Goal: Information Seeking & Learning: Learn about a topic

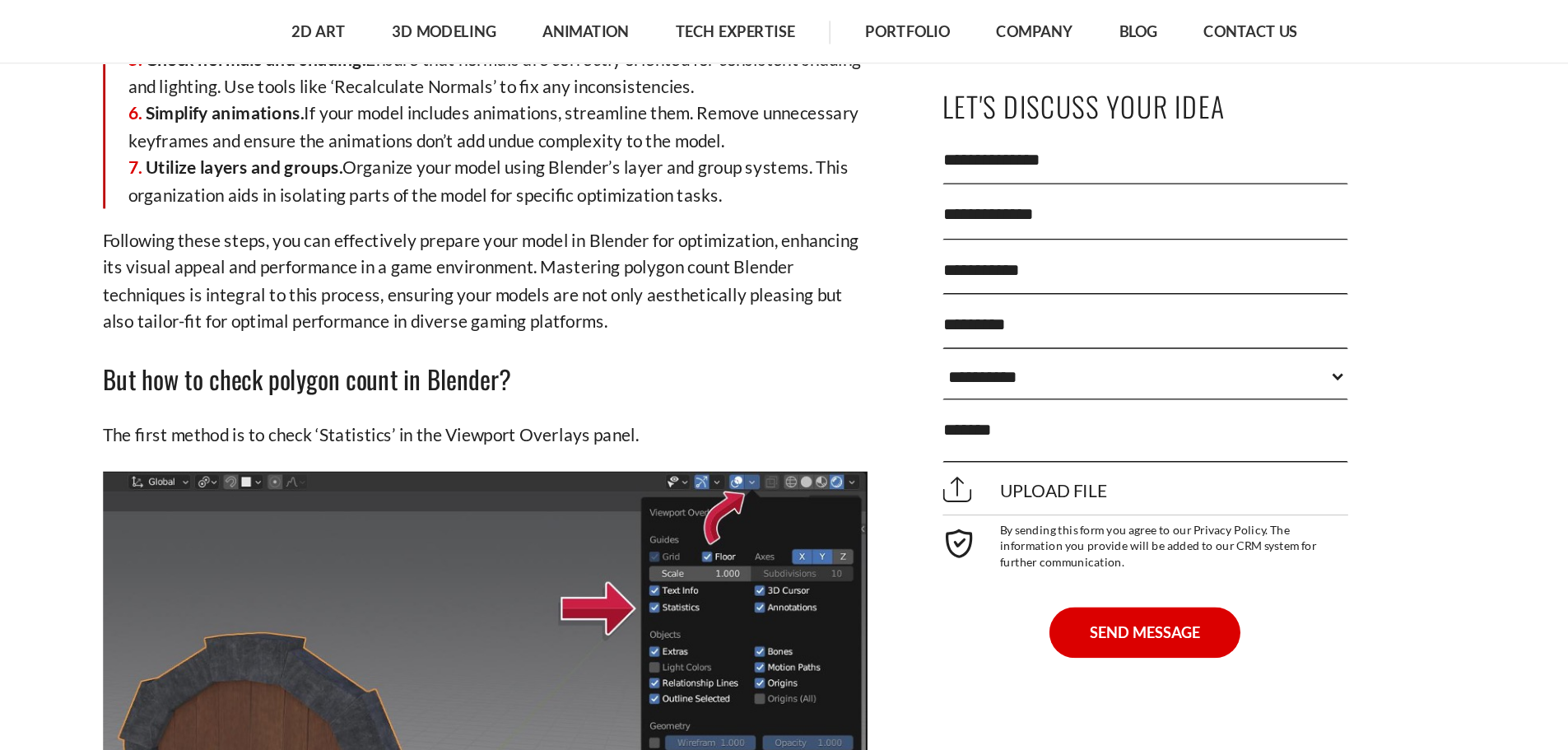
scroll to position [3886, 0]
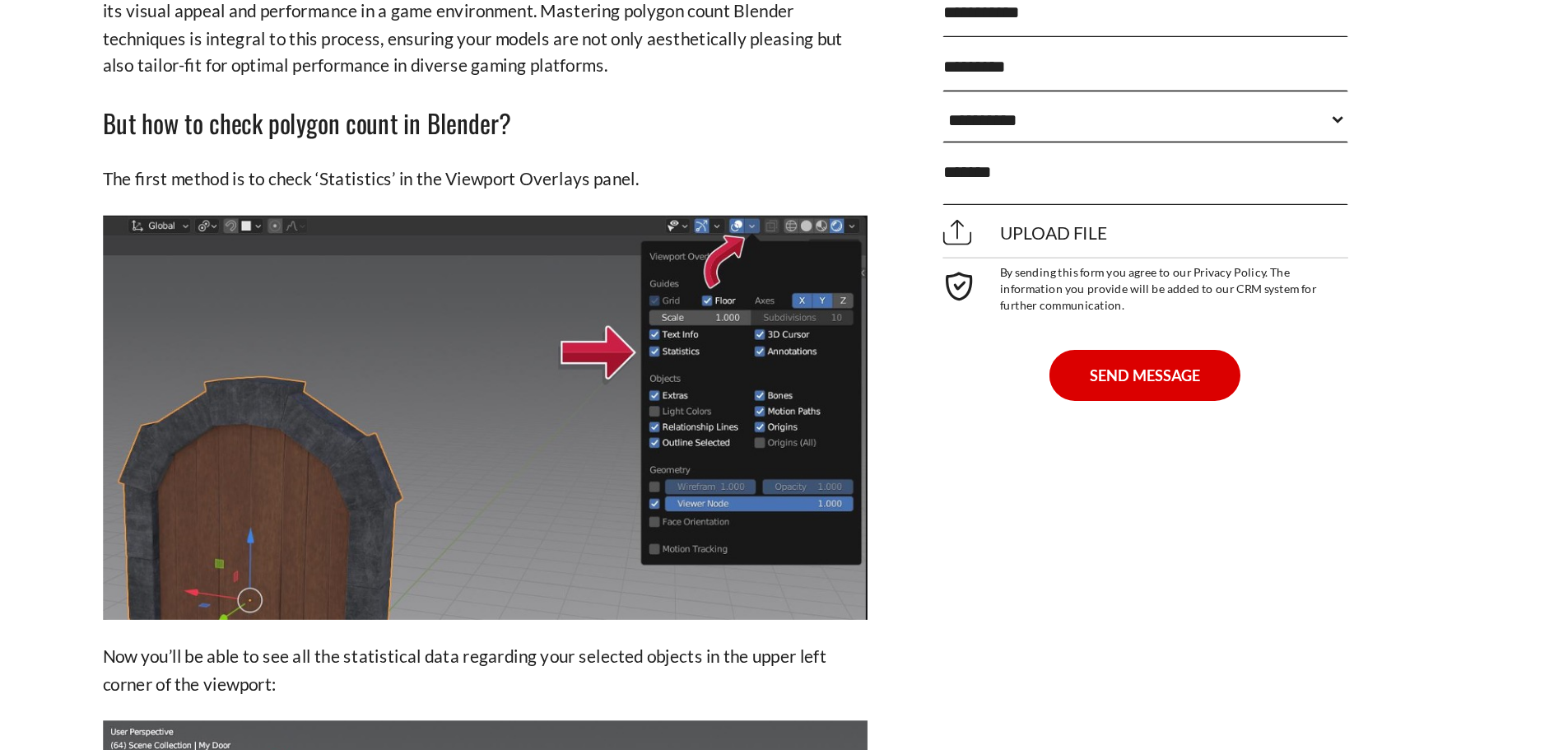
click at [501, 486] on img at bounding box center [628, 479] width 543 height 287
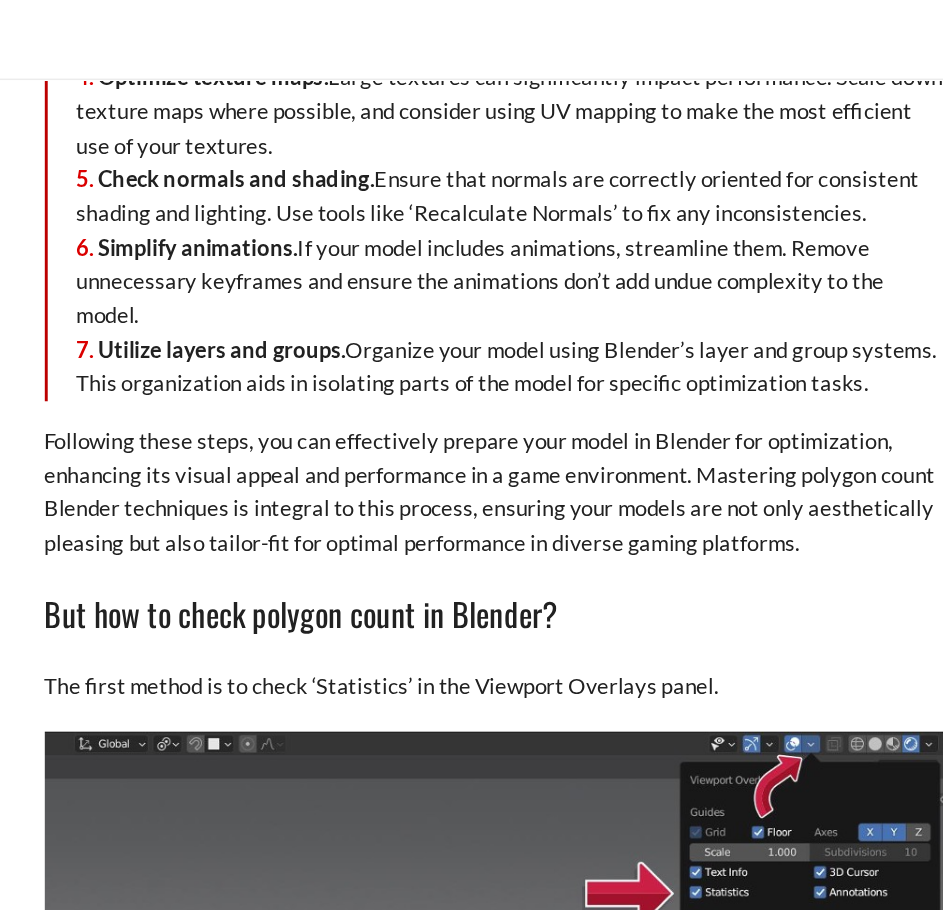
scroll to position [4368, 0]
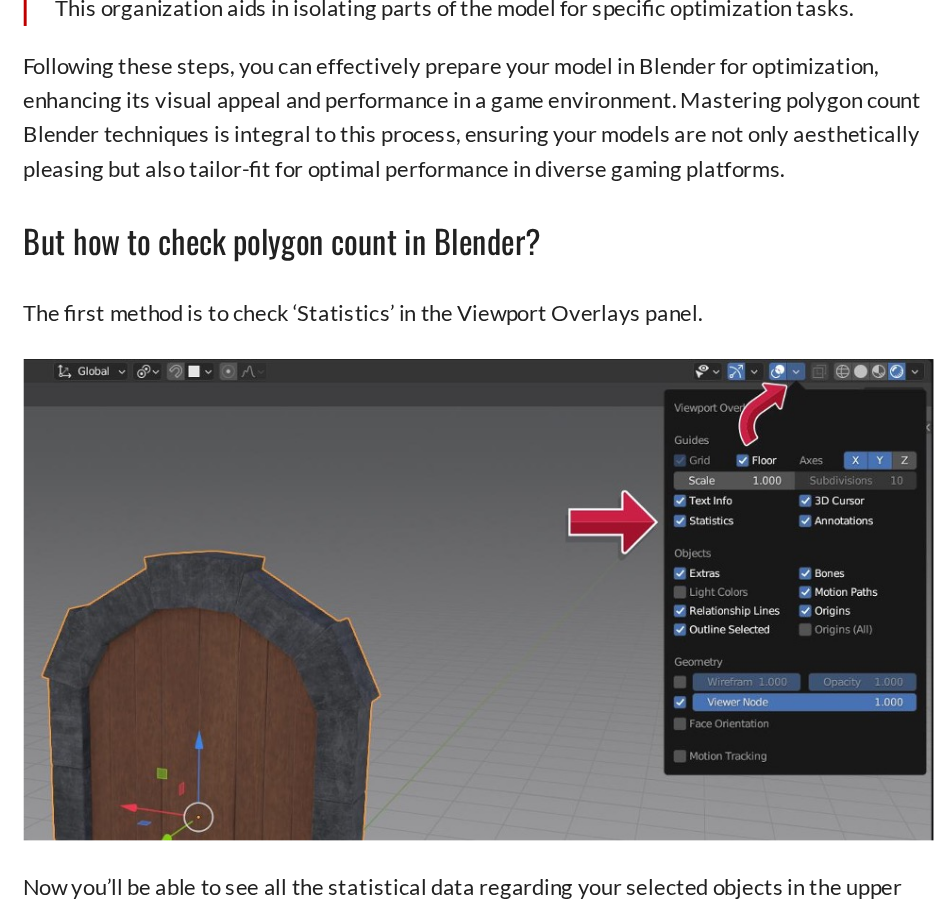
click at [162, 471] on p "The first method is to check ‘Statistics’ in the Viewport Overlays panel." at bounding box center [472, 482] width 620 height 23
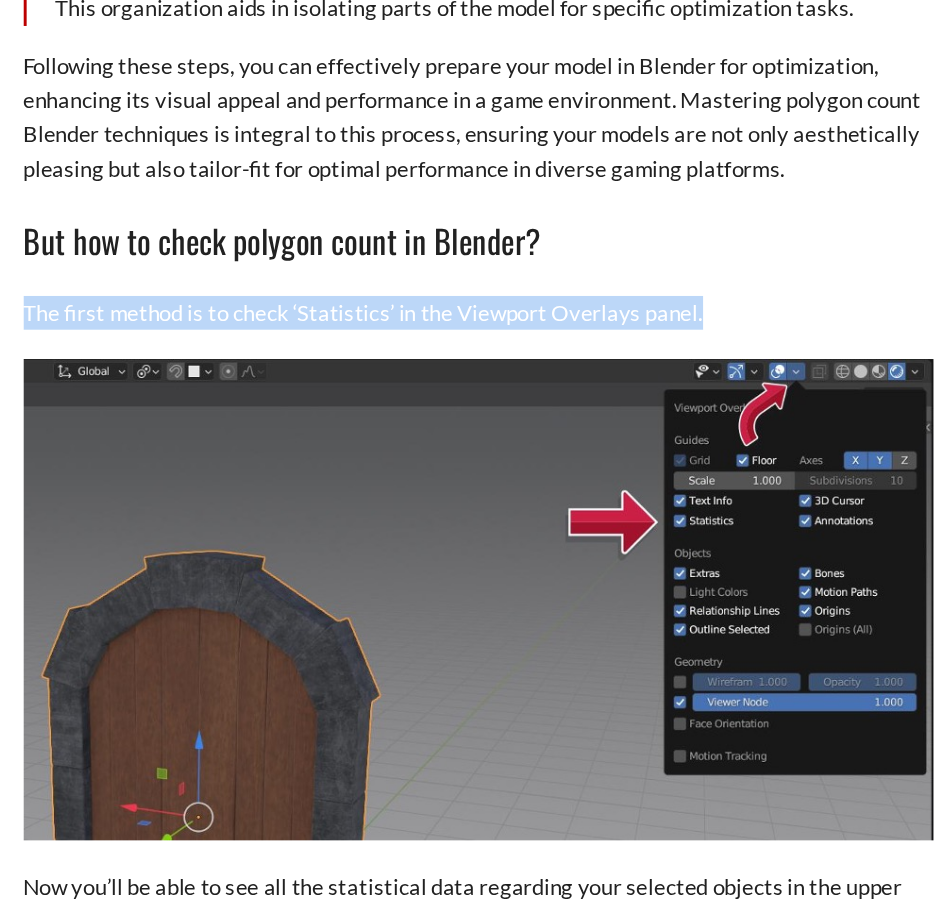
drag, startPoint x: 160, startPoint y: 458, endPoint x: 620, endPoint y: 453, distance: 460.0
click at [620, 471] on p "The first method is to check ‘Statistics’ in the Viewport Overlays panel." at bounding box center [472, 482] width 620 height 23
copy p "The first method is to check ‘Statistics’ in the Viewport Overlays panel."
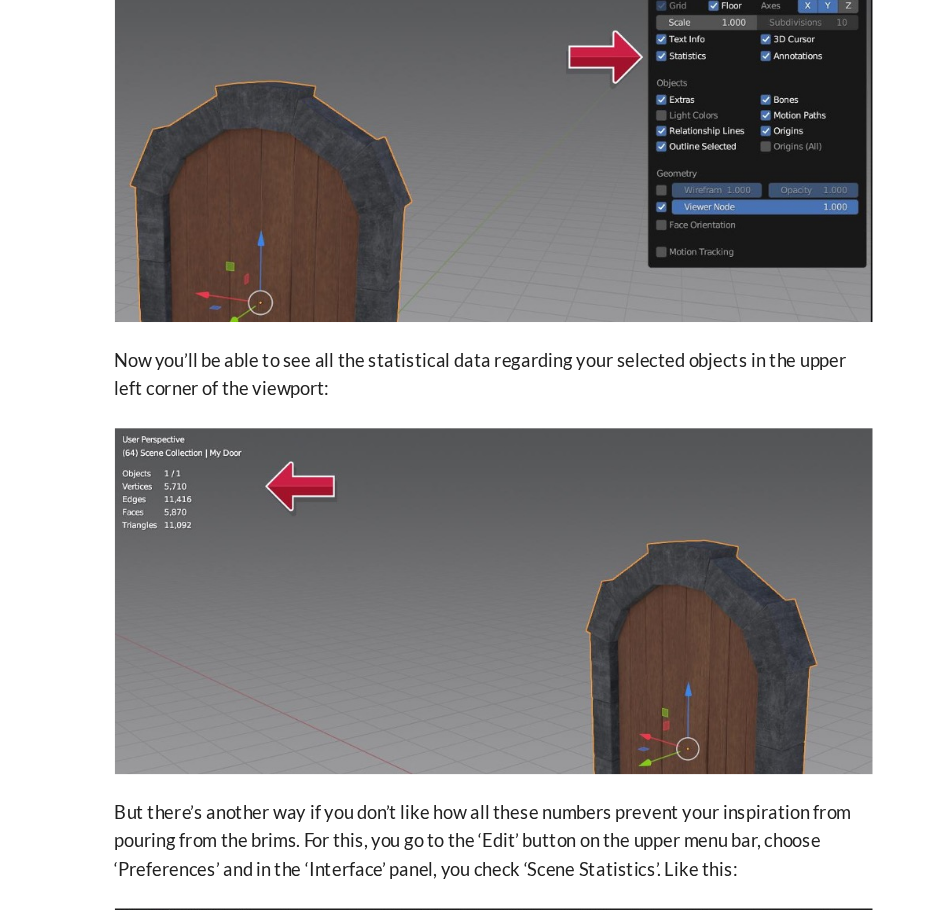
scroll to position [4781, 0]
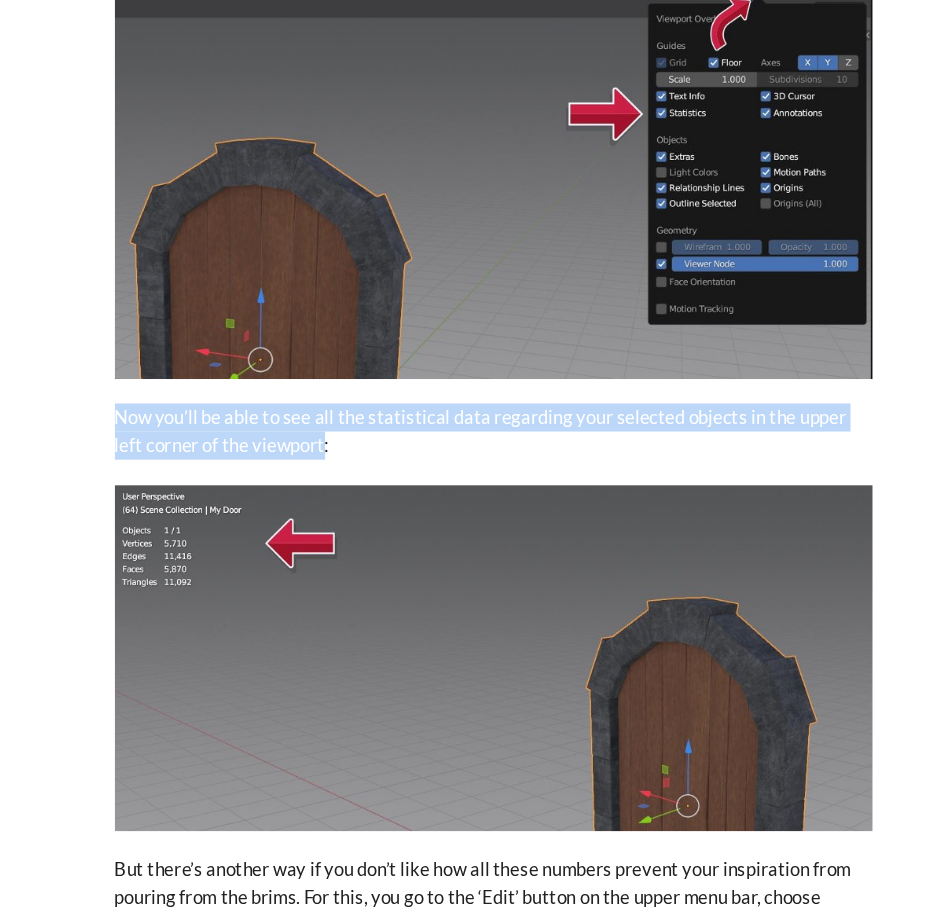
drag, startPoint x: 163, startPoint y: 437, endPoint x: 306, endPoint y: 469, distance: 146.5
click at [306, 469] on p "Now you’ll be able to see all the statistical data regarding your selected obje…" at bounding box center [472, 472] width 620 height 47
copy p "Now you’ll be able to see all the statistical data regarding your selected obje…"
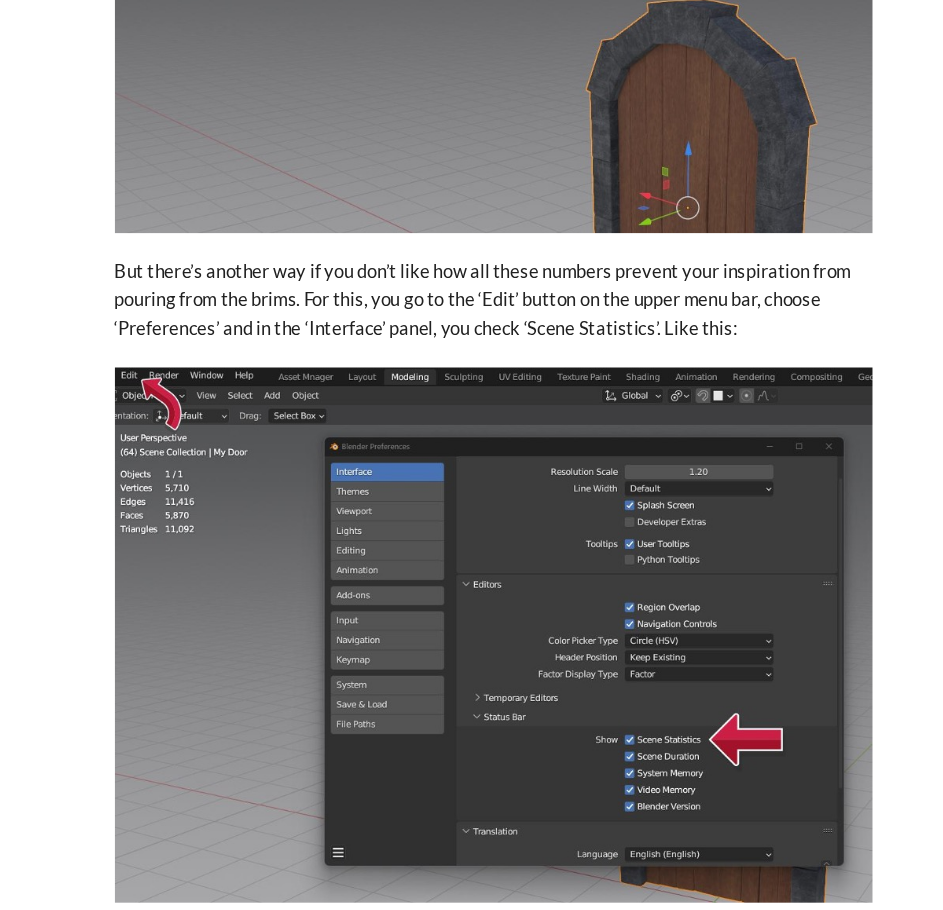
scroll to position [5238, 0]
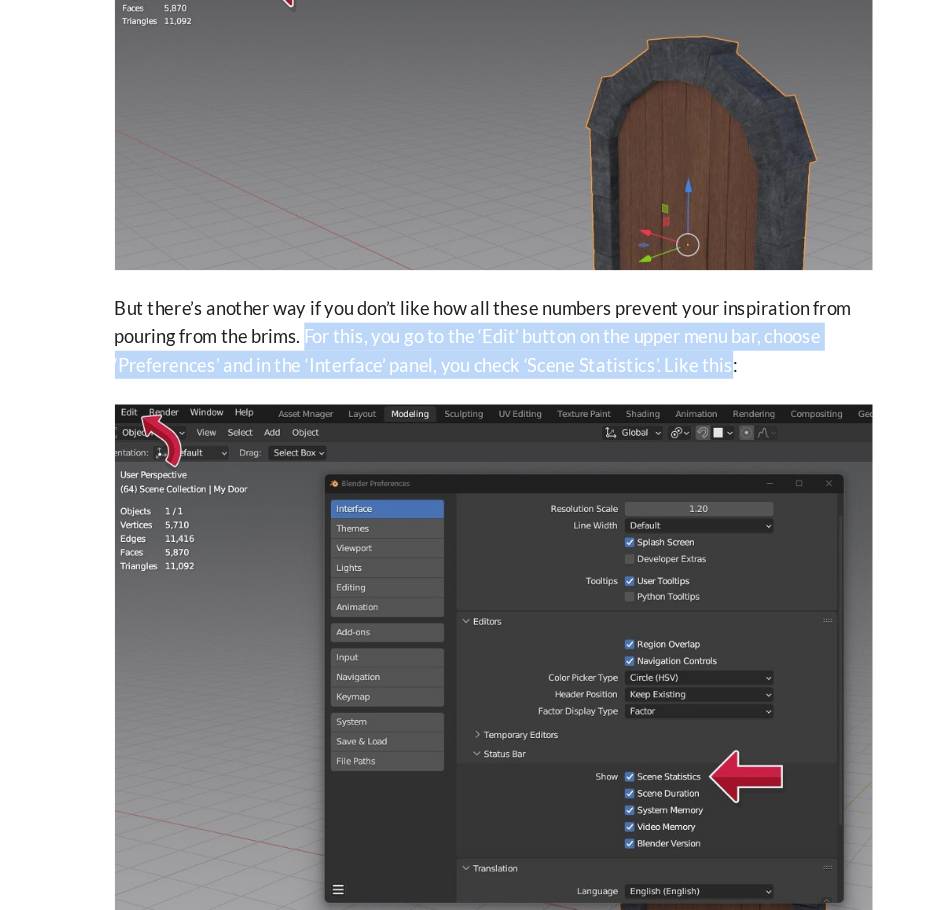
drag, startPoint x: 321, startPoint y: 371, endPoint x: 661, endPoint y: 405, distance: 341.6
click at [661, 405] on p "But there’s another way if you don’t like how all these numbers prevent your in…" at bounding box center [472, 397] width 620 height 70
copy p "For this, you go to the ‘Edit’ button on the upper menu bar, choose ‘Preference…"
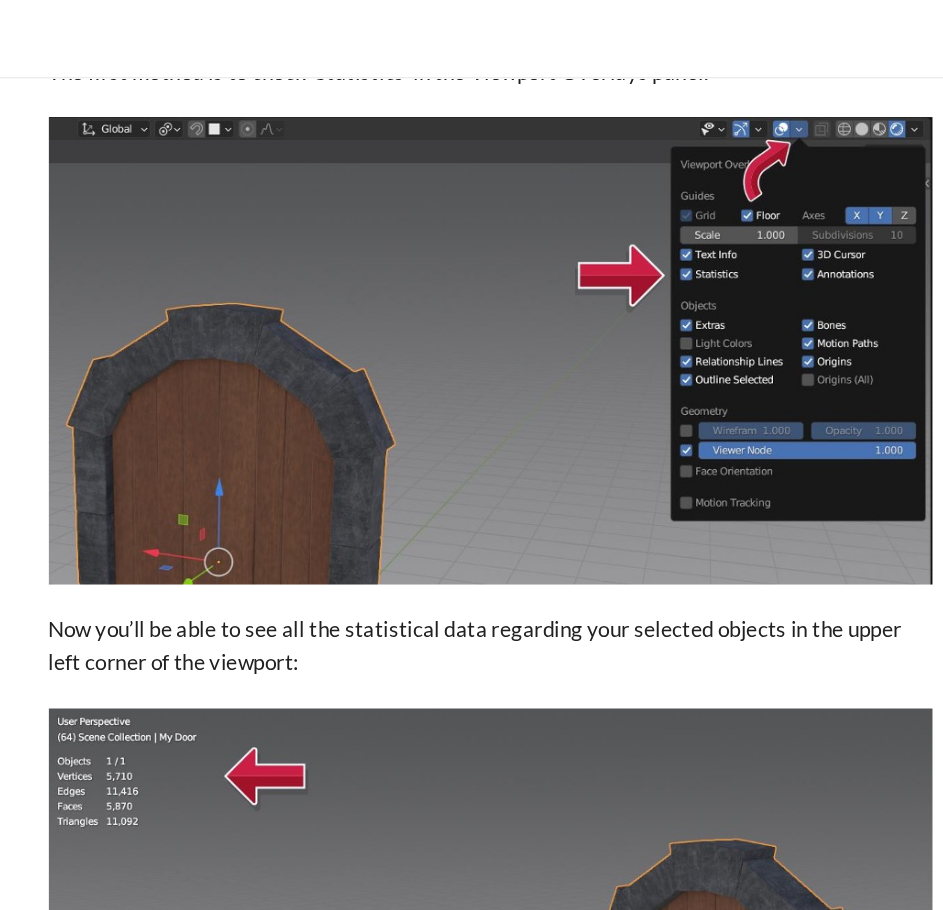
scroll to position [4796, 0]
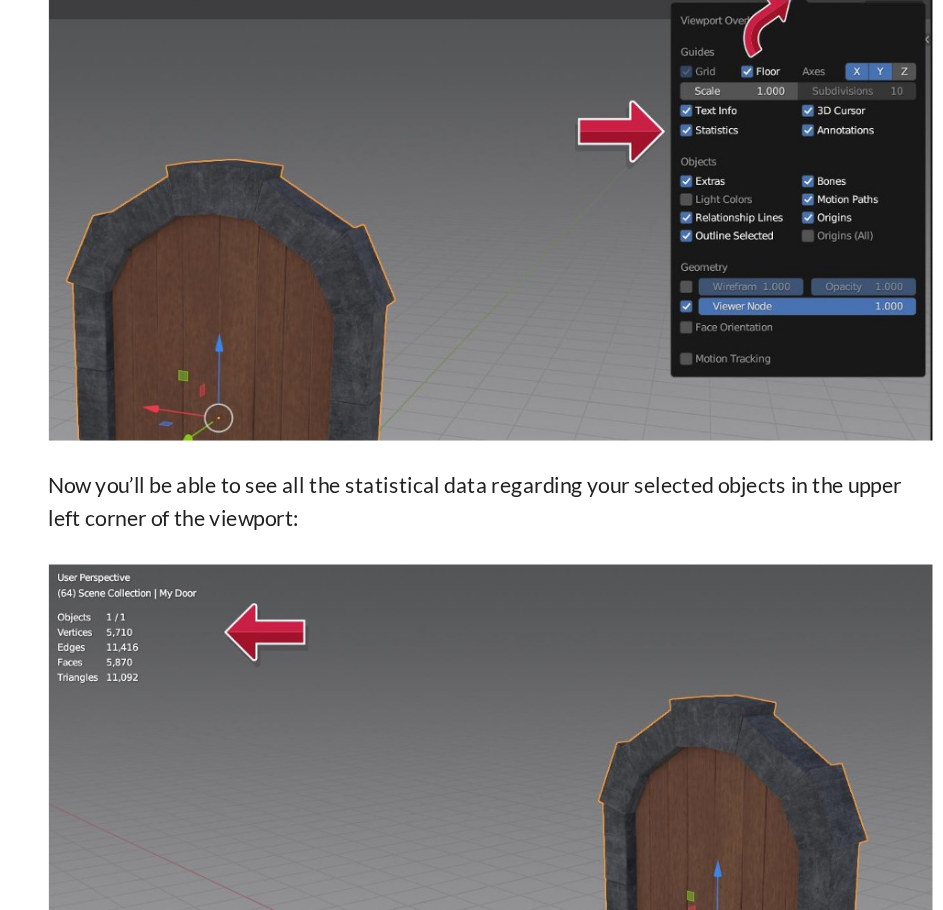
click at [472, 529] on img at bounding box center [472, 642] width 620 height 283
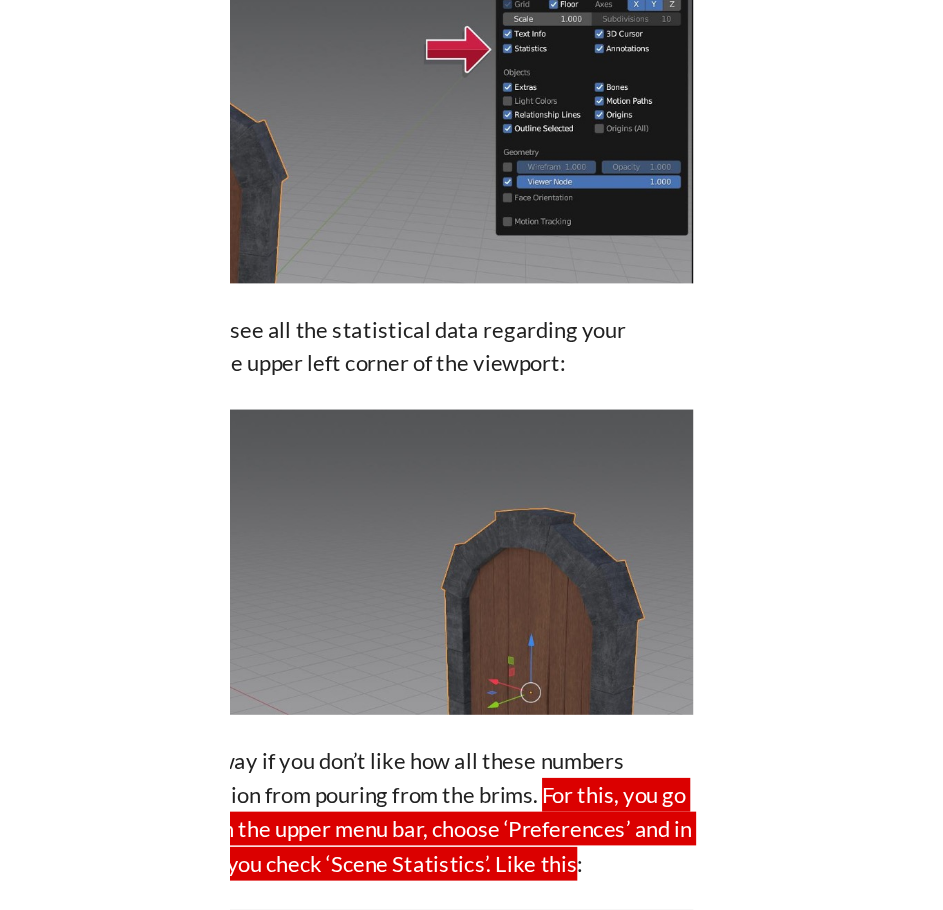
scroll to position [5366, 0]
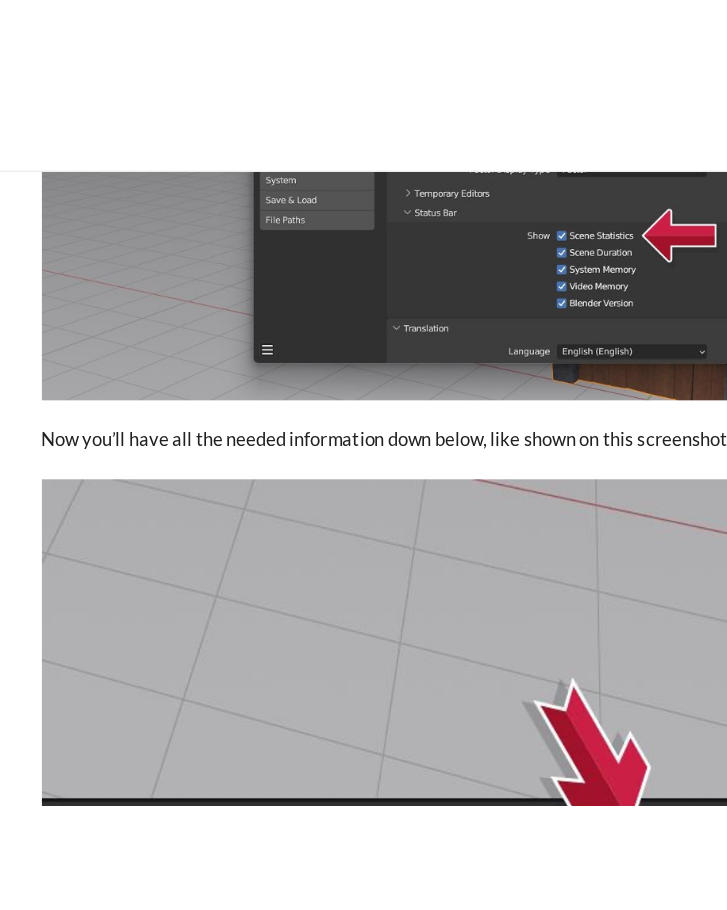
scroll to position [5884, 0]
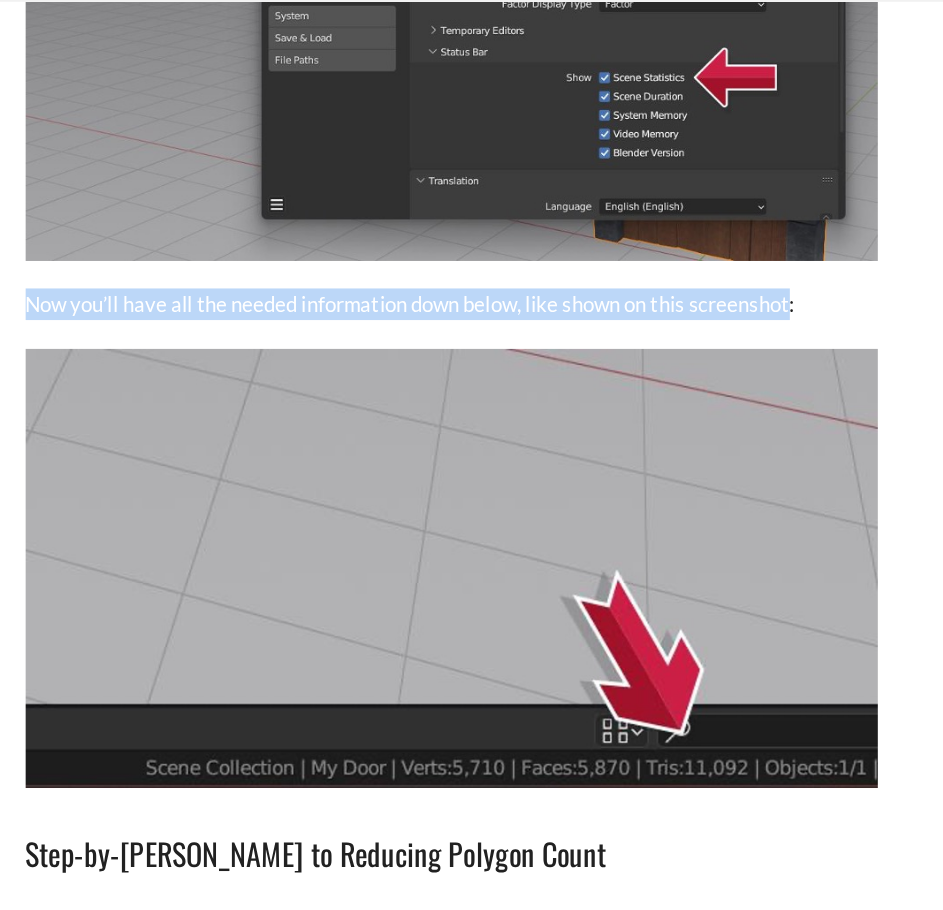
drag, startPoint x: 164, startPoint y: 250, endPoint x: 717, endPoint y: 257, distance: 553.0
click at [717, 264] on p "Now you’ll have all the needed information down below, like shown on this scree…" at bounding box center [472, 275] width 620 height 23
copy p "Now you’ll have all the needed information down below, like shown on this scree…"
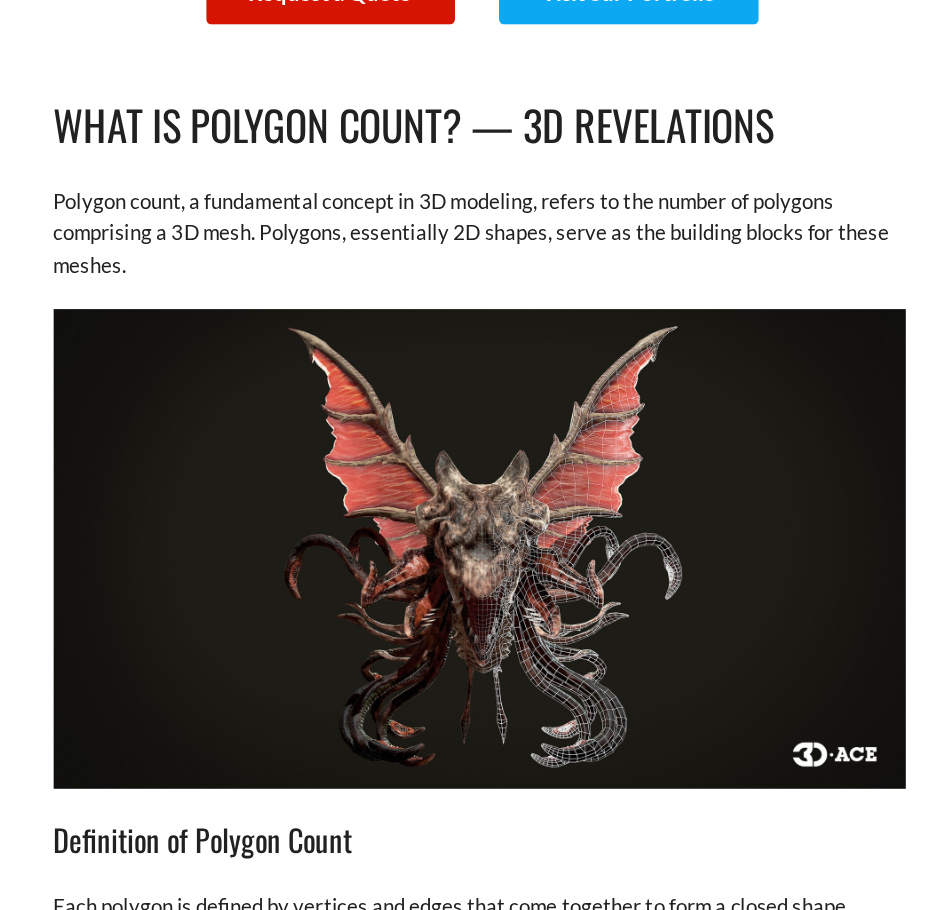
scroll to position [695, 0]
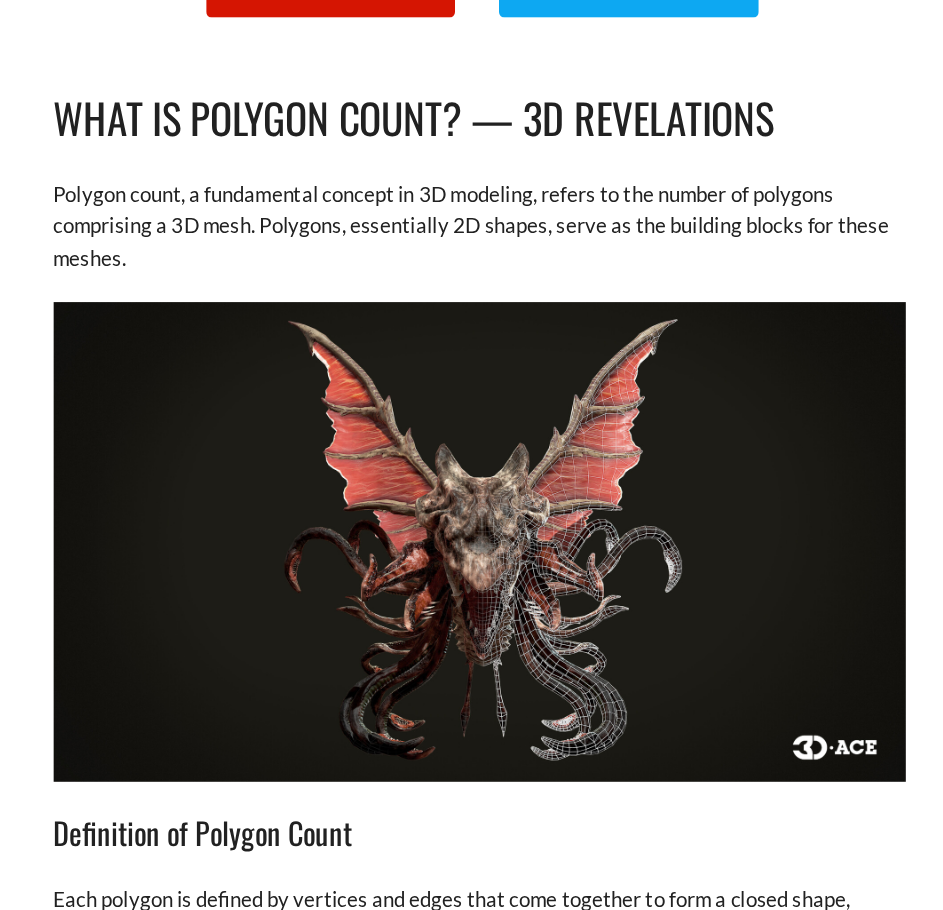
drag, startPoint x: 172, startPoint y: 337, endPoint x: 291, endPoint y: 340, distance: 119.0
click at [291, 340] on h2 "What Is Polygon Count? — 3D Revelations" at bounding box center [472, 333] width 620 height 47
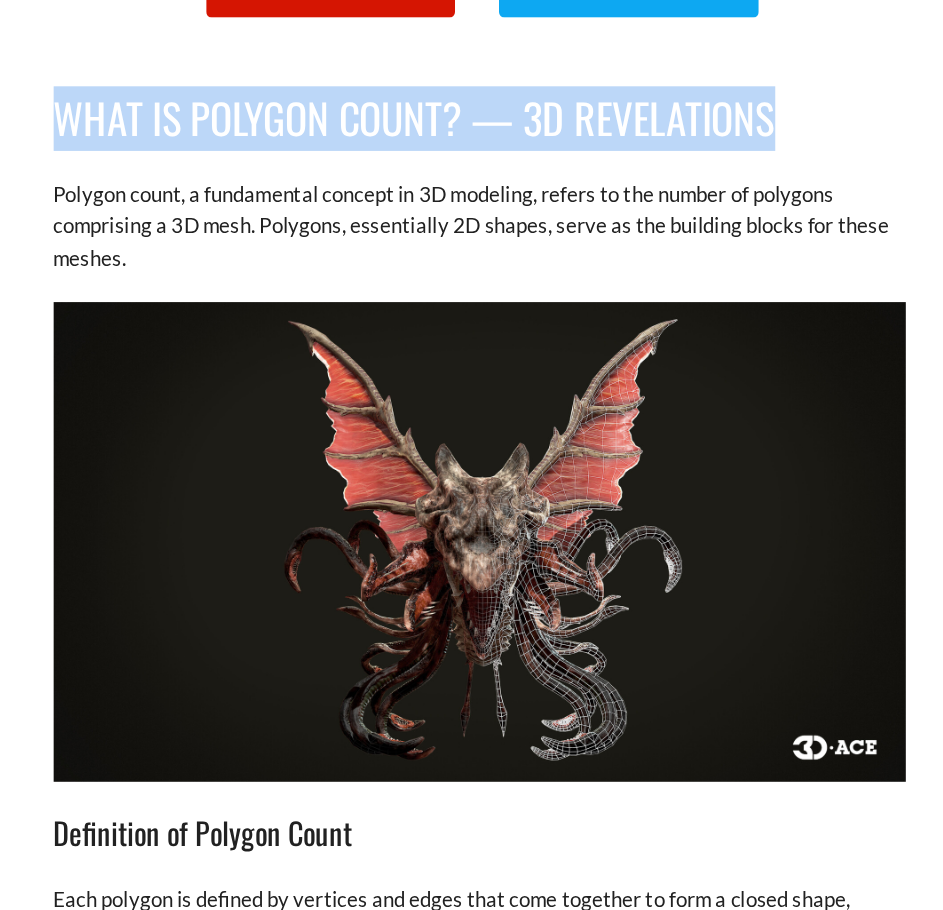
drag, startPoint x: 171, startPoint y: 331, endPoint x: 694, endPoint y: 327, distance: 522.9
click at [694, 327] on h2 "What Is Polygon Count? — 3D Revelations" at bounding box center [472, 333] width 620 height 47
copy h2 "What Is Polygon Count? — 3D Revelations"
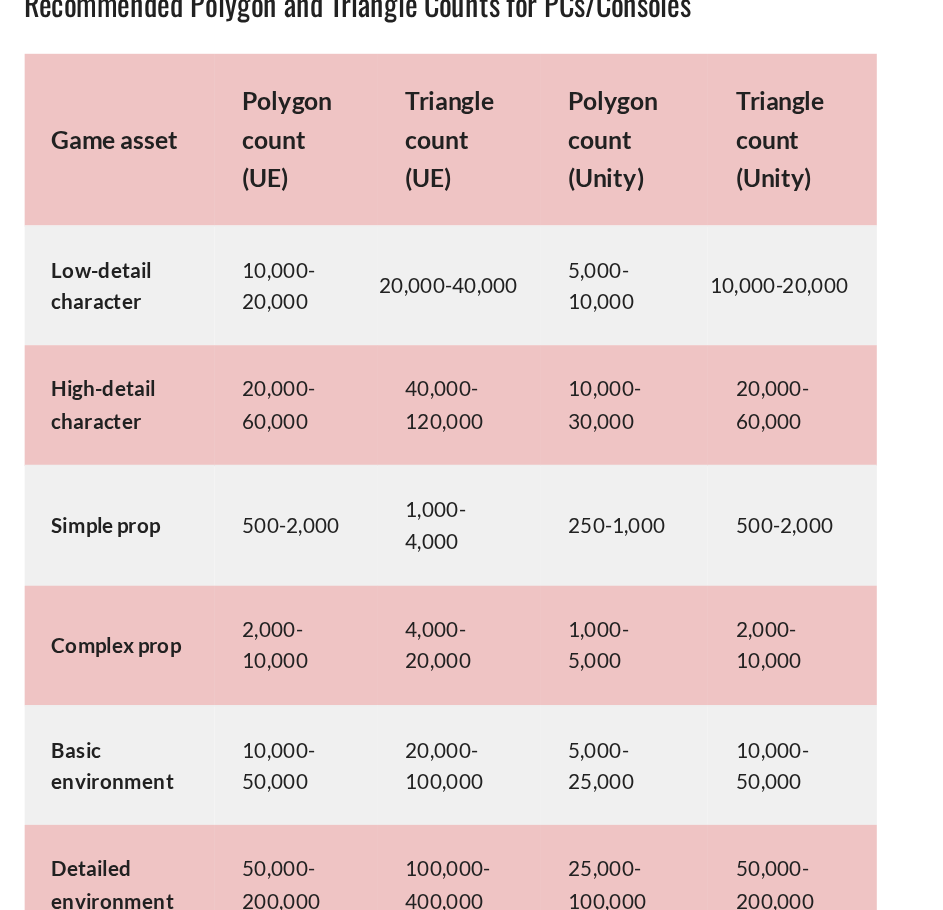
scroll to position [9275, 0]
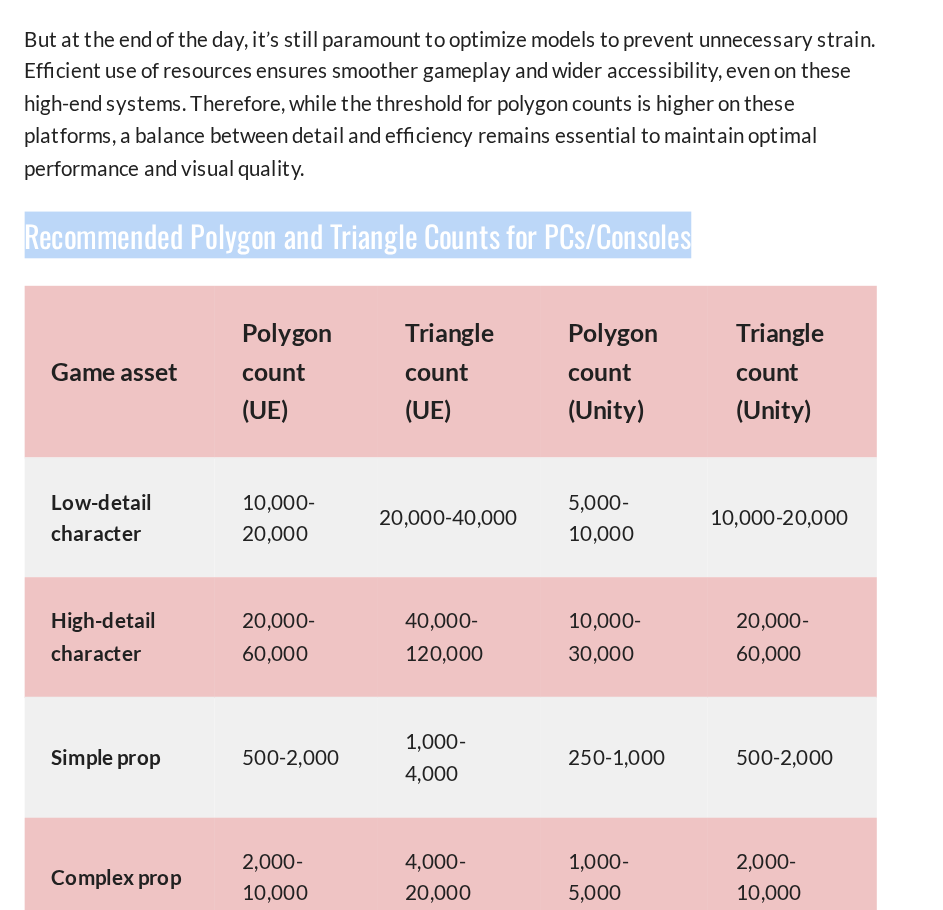
drag, startPoint x: 163, startPoint y: 209, endPoint x: 646, endPoint y: 222, distance: 483.1
click at [646, 222] on h3 "Recommended Polygon and Triangle Counts for PCs/Consoles" at bounding box center [472, 234] width 620 height 34
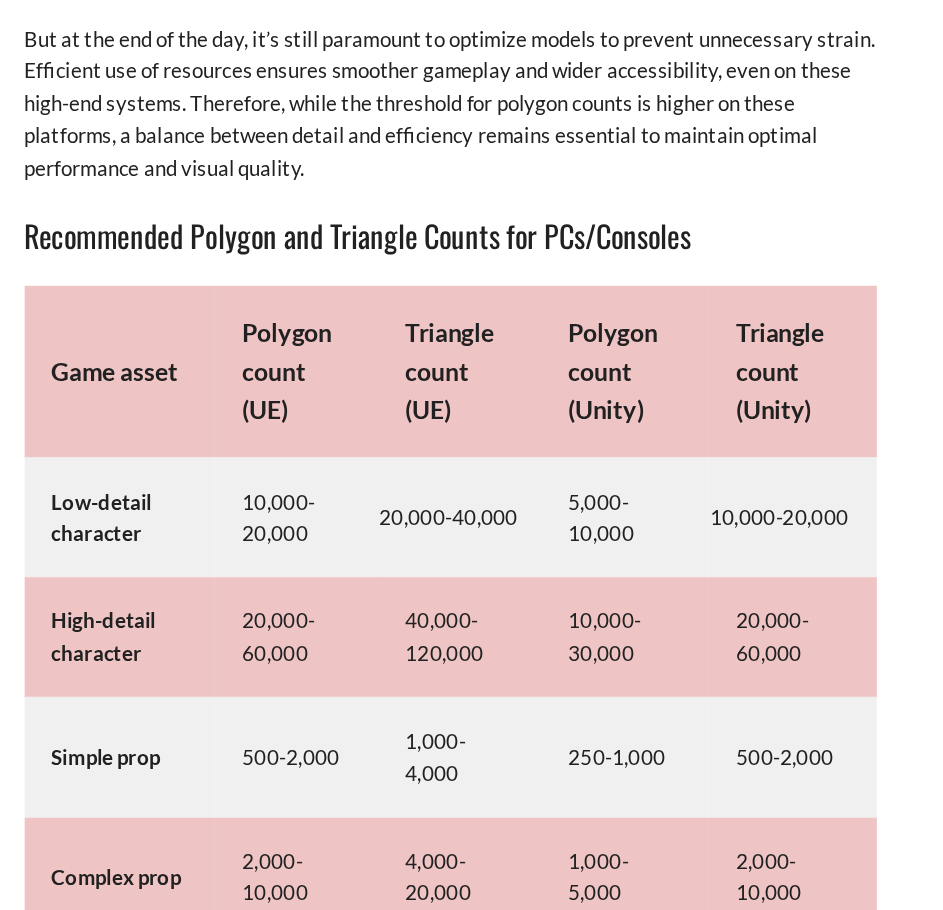
click at [183, 322] on strong "Game asset" at bounding box center [228, 333] width 92 height 22
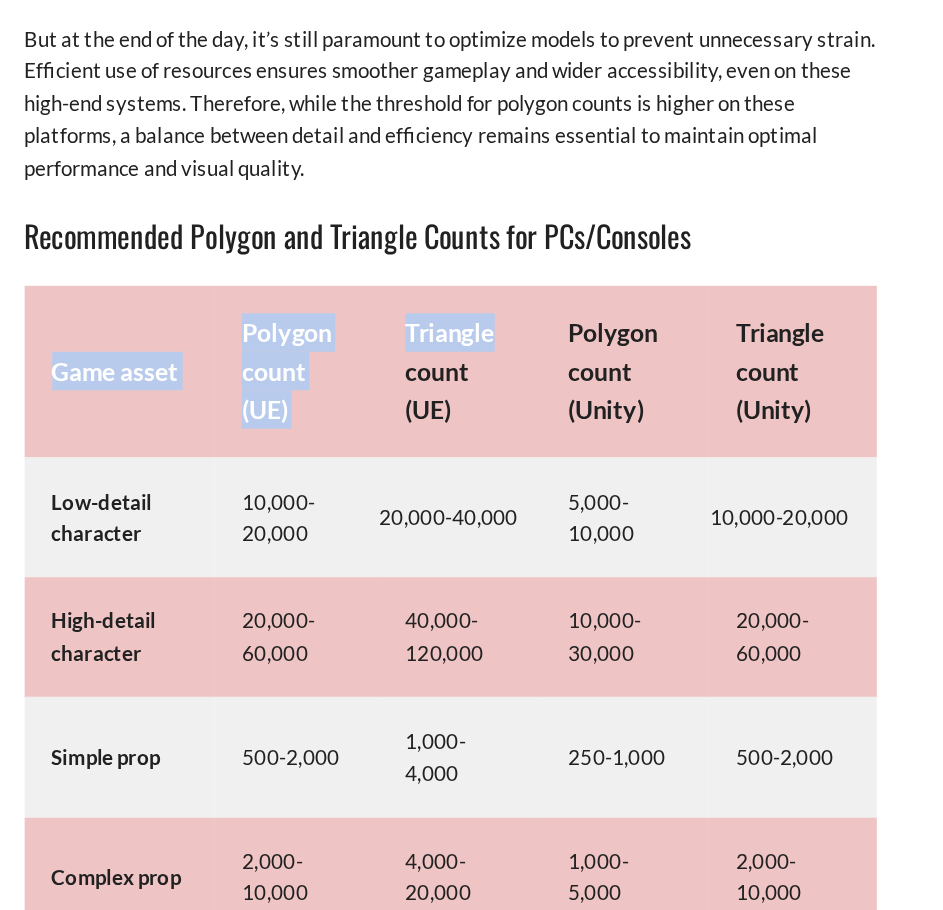
drag, startPoint x: 183, startPoint y: 307, endPoint x: 443, endPoint y: 268, distance: 262.9
click at [443, 271] on tr "Game asset Polygon count (UE) Triangle count (UE) Polygon count (Unity) Triangl…" at bounding box center [472, 333] width 620 height 125
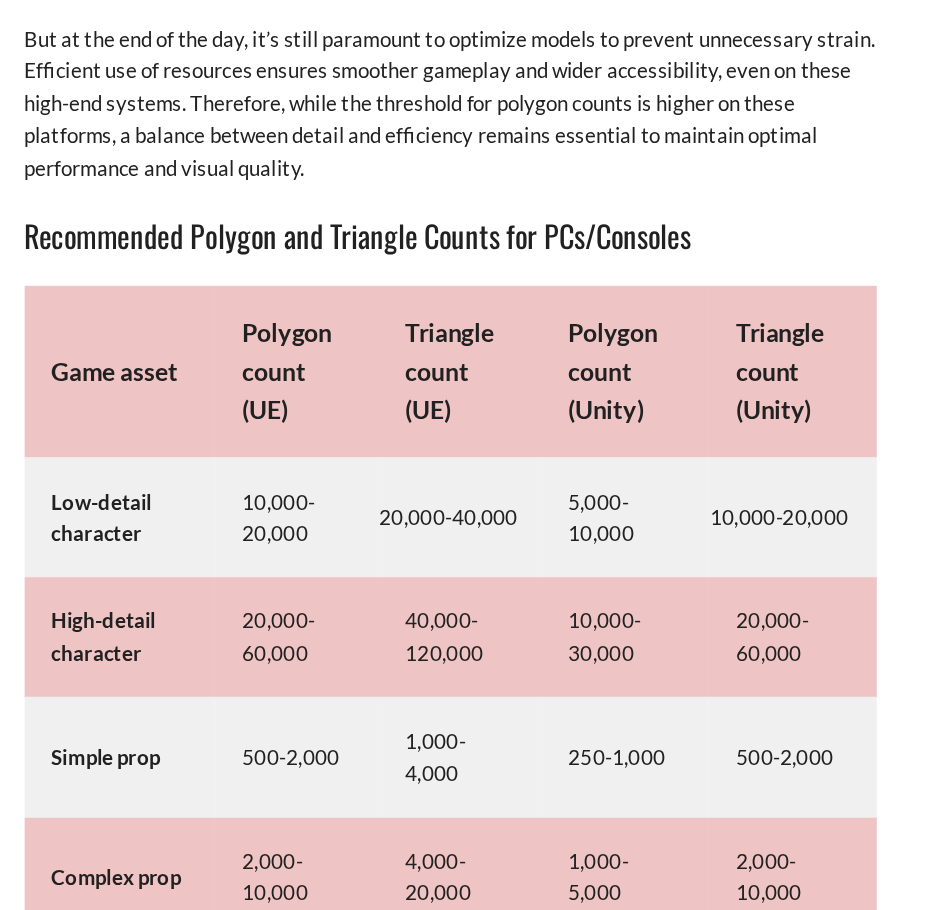
click at [393, 225] on h3 "Recommended Polygon and Triangle Counts for PCs/Consoles" at bounding box center [472, 234] width 620 height 34
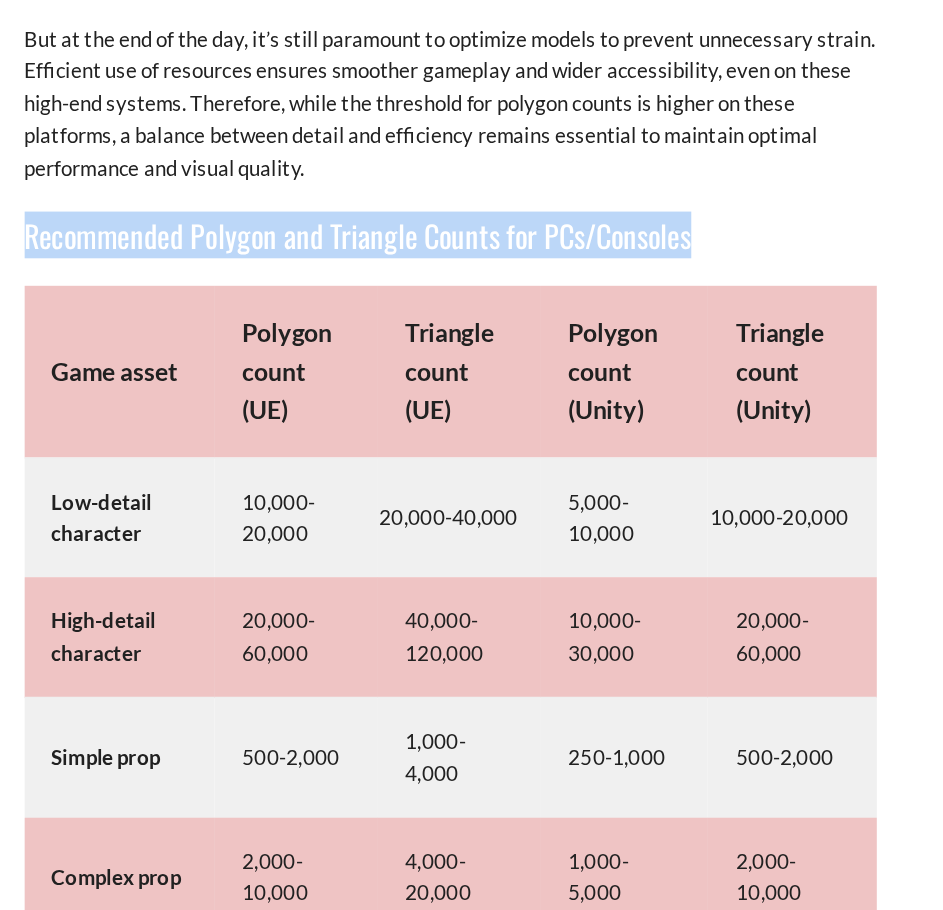
drag, startPoint x: 162, startPoint y: 212, endPoint x: 645, endPoint y: 215, distance: 482.9
click at [645, 217] on h3 "Recommended Polygon and Triangle Counts for PCs/Consoles" at bounding box center [472, 234] width 620 height 34
copy h3 "Recommended Polygon and Triangle Counts for PCs/Consoles"
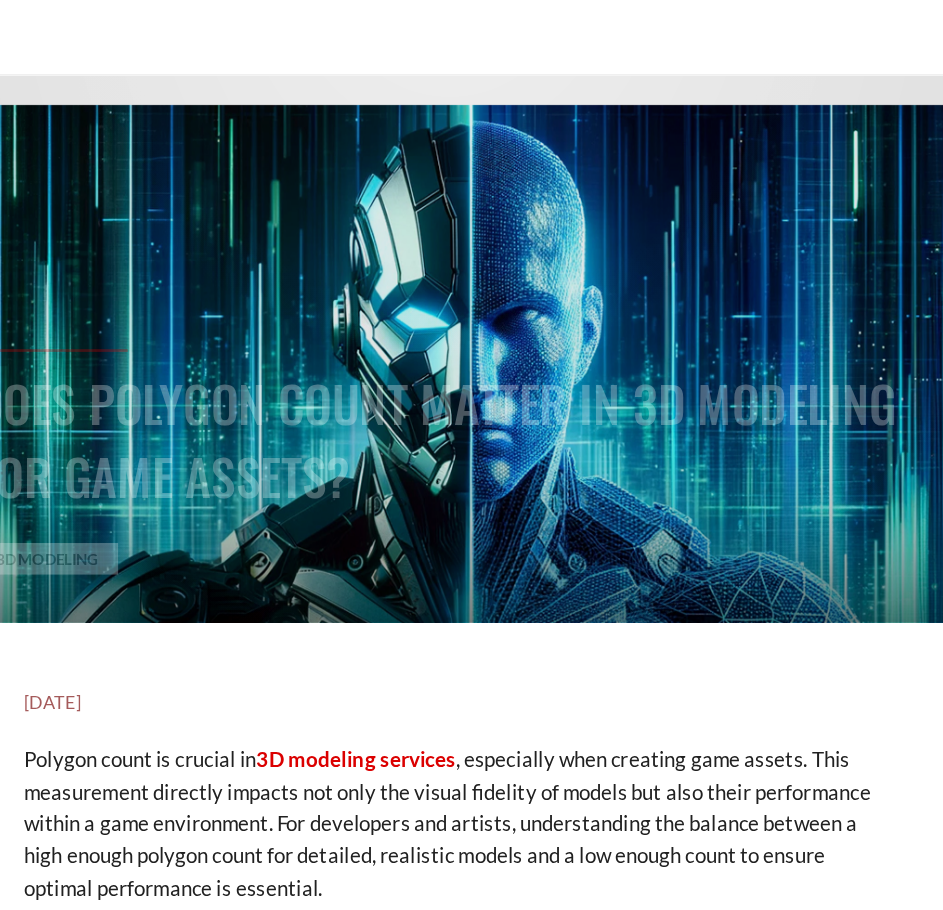
scroll to position [0, 0]
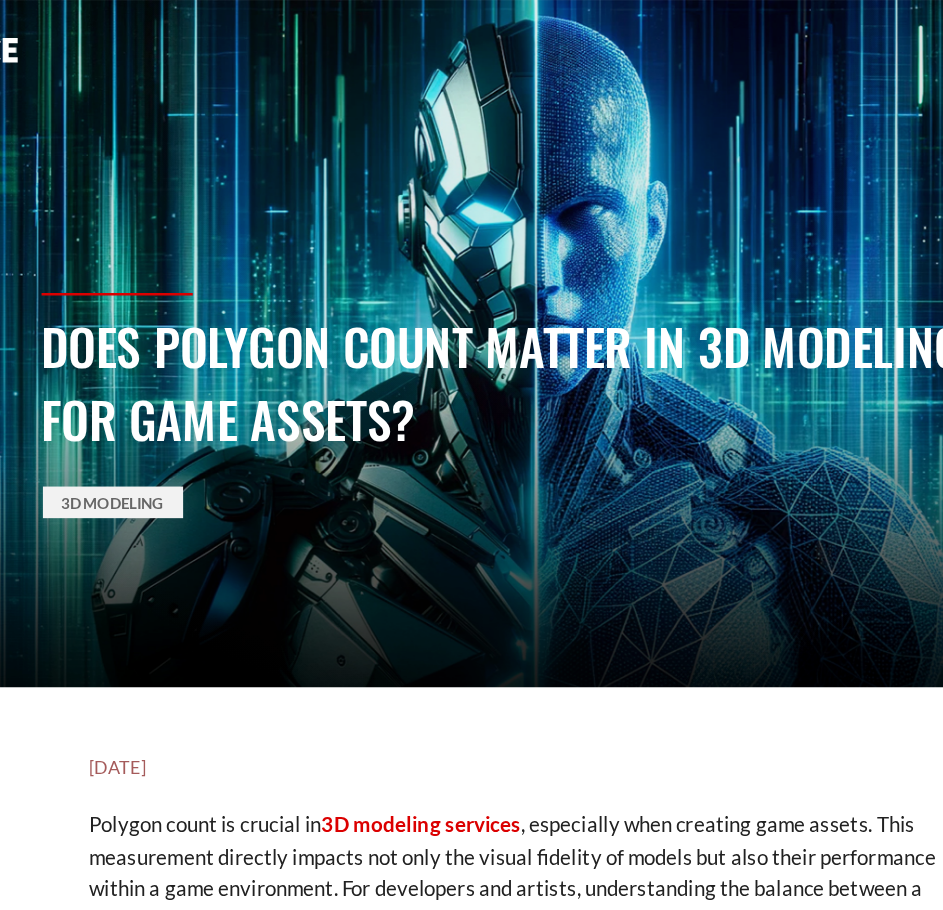
drag, startPoint x: 132, startPoint y: 255, endPoint x: 394, endPoint y: 320, distance: 269.9
click at [394, 320] on h1 "Does Polygon Count Matter in 3D Modeling for Game Assets?" at bounding box center [472, 278] width 690 height 106
copy h1 "Does Polygon Count Matter in 3D Modeling for Game Assets?"
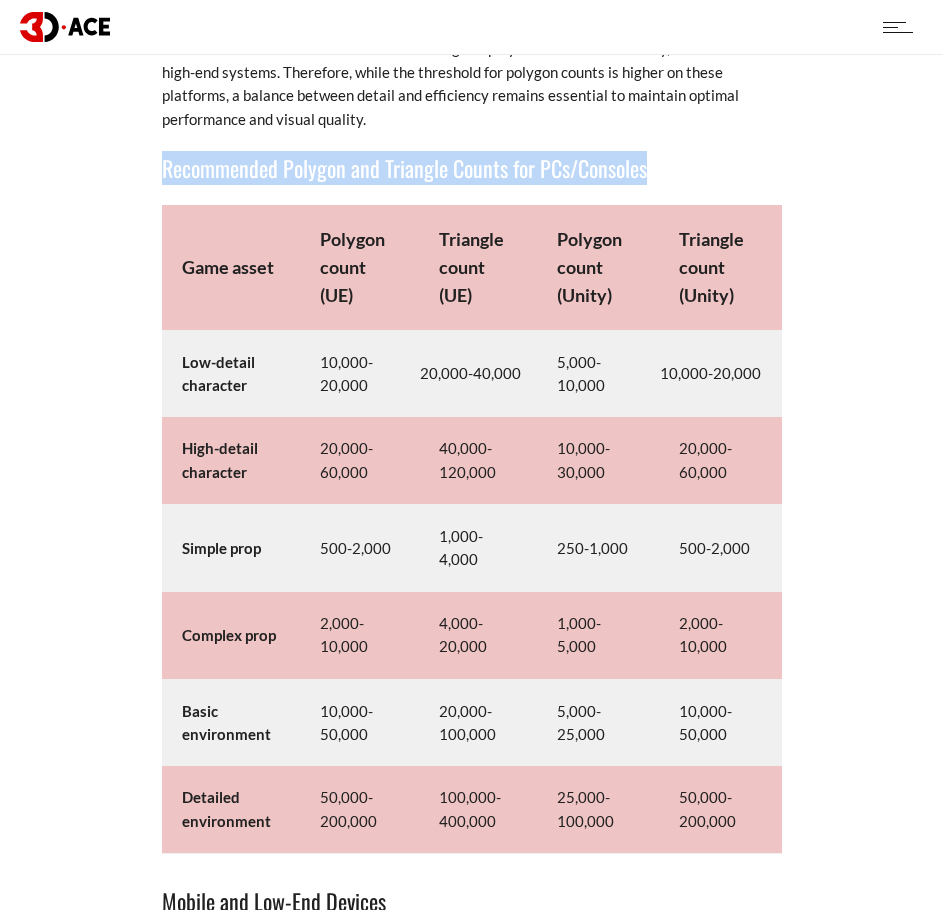
scroll to position [9340, 0]
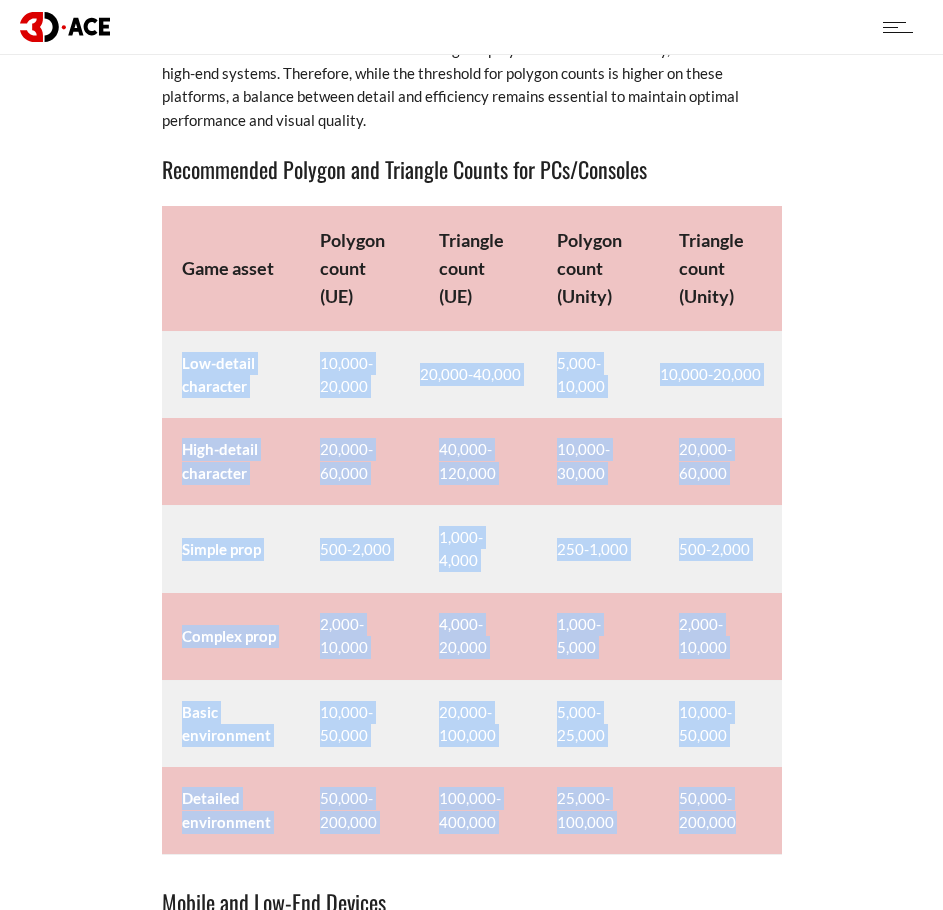
drag, startPoint x: 183, startPoint y: 339, endPoint x: 736, endPoint y: 795, distance: 716.7
click at [736, 795] on tbody "Game asset Polygon count (UE) Triangle count (UE) Polygon count (Unity) Triangl…" at bounding box center [472, 530] width 620 height 648
copy tbody "Low-detail character 10,000-20,000 20,000-40,000 5,000-10,000 10,000-20,000 Hig…"
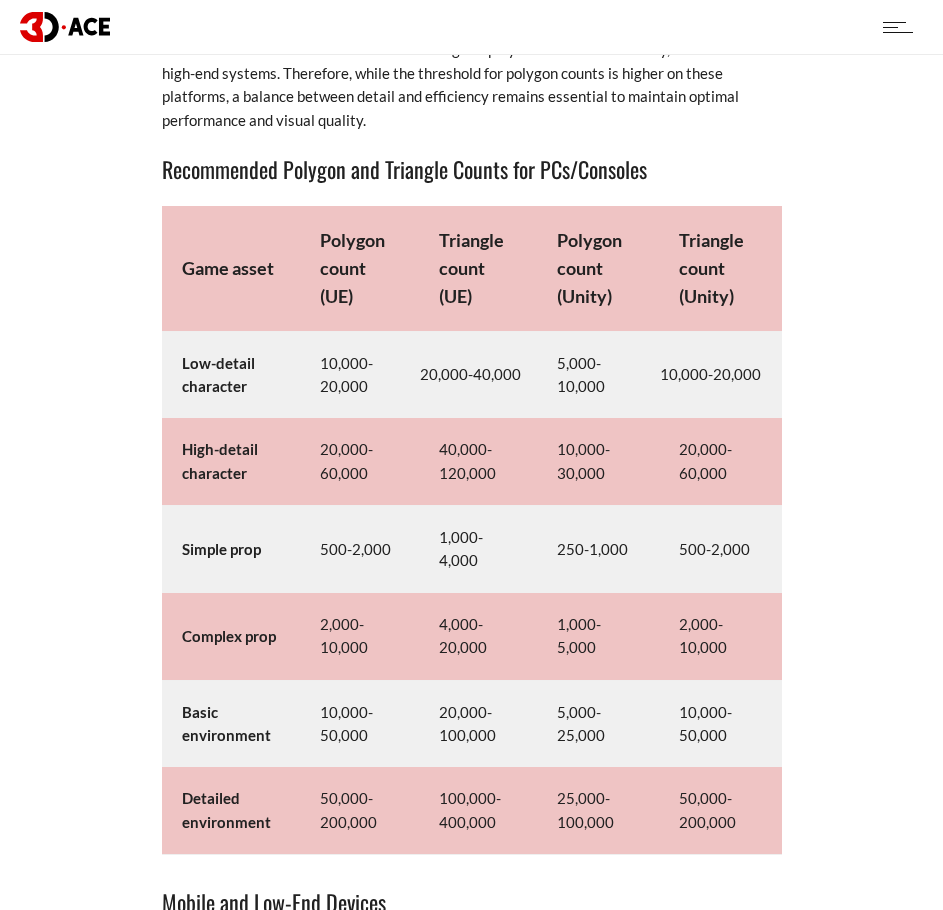
click at [184, 257] on strong "Game asset" at bounding box center [228, 268] width 92 height 22
drag, startPoint x: 184, startPoint y: 248, endPoint x: 273, endPoint y: 245, distance: 89.0
click at [273, 257] on strong "Game asset" at bounding box center [228, 268] width 92 height 22
copy strong "Game asset"
click at [320, 229] on strong "Polygon count (UE)" at bounding box center [352, 268] width 65 height 78
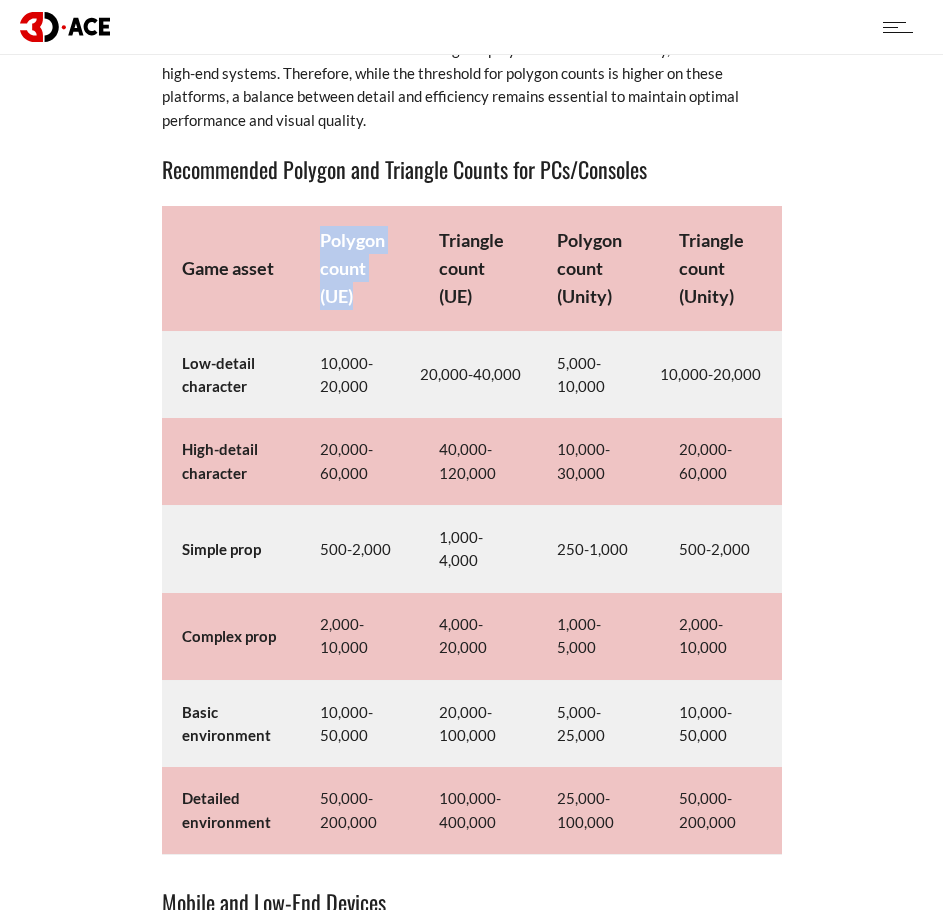
drag, startPoint x: 320, startPoint y: 213, endPoint x: 344, endPoint y: 266, distance: 58.2
click at [344, 266] on strong "Polygon count (UE)" at bounding box center [352, 268] width 65 height 78
copy strong "Polygon count (UE)"
drag, startPoint x: 439, startPoint y: 217, endPoint x: 474, endPoint y: 276, distance: 68.6
click at [474, 276] on td "Triangle count (UE)" at bounding box center [478, 268] width 119 height 125
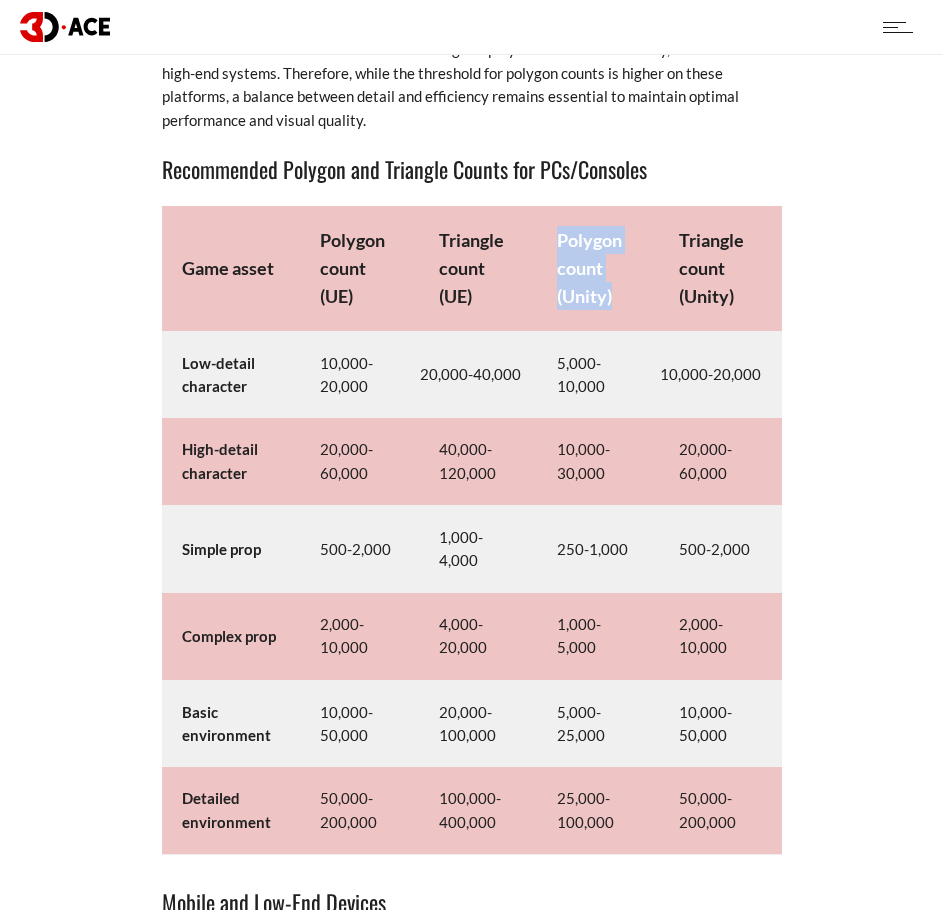
drag, startPoint x: 559, startPoint y: 216, endPoint x: 623, endPoint y: 273, distance: 85.7
click at [623, 273] on td "Polygon count (Unity)" at bounding box center [598, 268] width 122 height 125
drag, startPoint x: 684, startPoint y: 213, endPoint x: 730, endPoint y: 258, distance: 64.3
click at [730, 258] on td "Triangle count (Unity)" at bounding box center [720, 268] width 122 height 125
drag, startPoint x: 680, startPoint y: 219, endPoint x: 744, endPoint y: 266, distance: 79.4
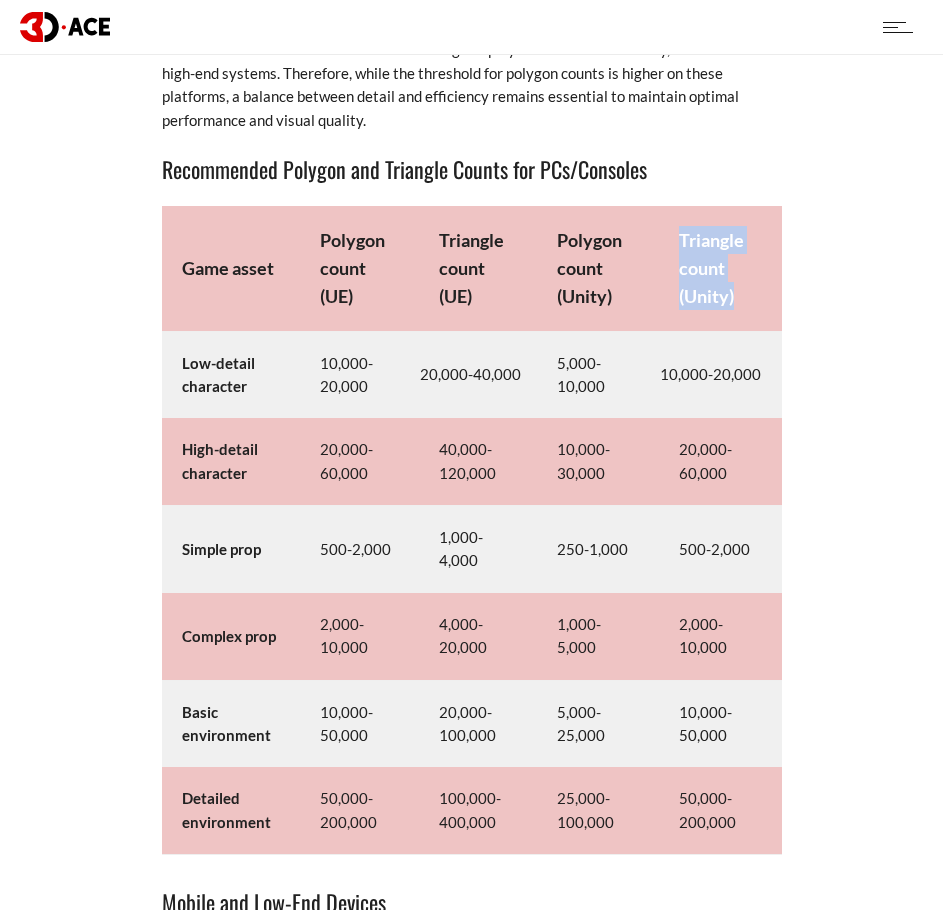
click at [744, 266] on td "Triangle count (Unity)" at bounding box center [720, 268] width 122 height 125
click at [187, 354] on strong "Low-detail character" at bounding box center [218, 374] width 73 height 41
drag, startPoint x: 182, startPoint y: 340, endPoint x: 247, endPoint y: 368, distance: 70.8
click at [247, 368] on td "Low-detail character" at bounding box center [231, 374] width 139 height 87
drag, startPoint x: 320, startPoint y: 341, endPoint x: 366, endPoint y: 364, distance: 51.4
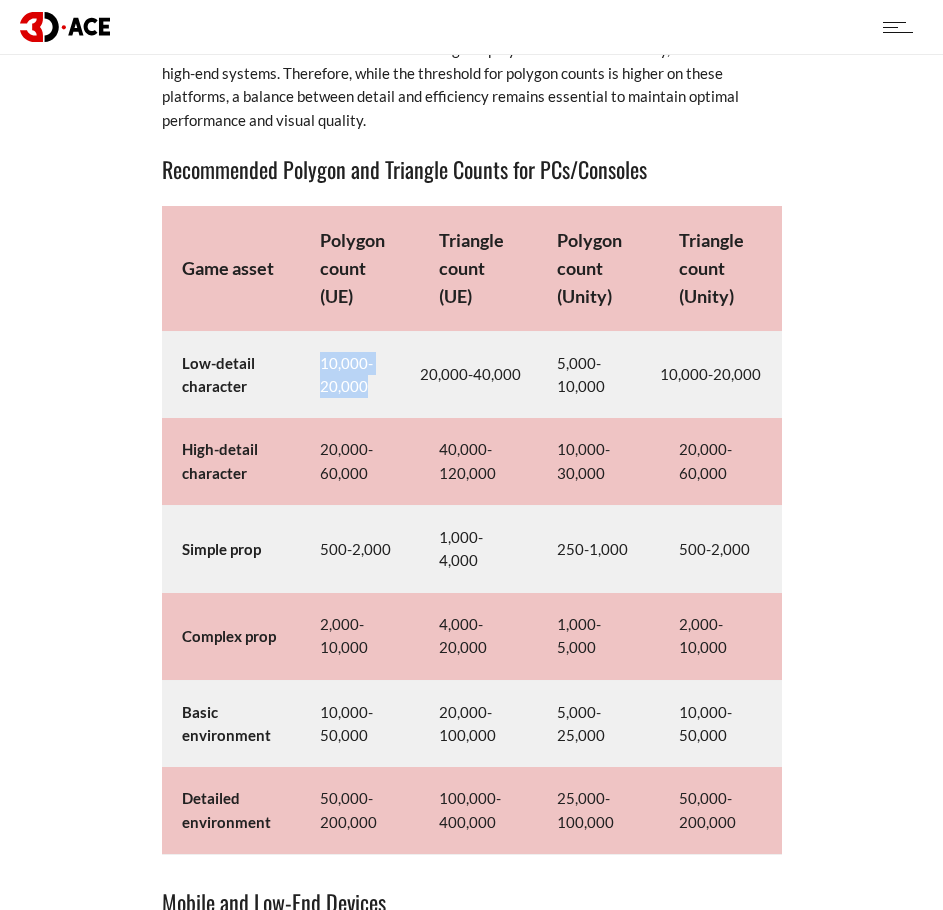
click at [366, 364] on td "10,000-20,000" at bounding box center [359, 374] width 119 height 87
drag, startPoint x: 423, startPoint y: 352, endPoint x: 472, endPoint y: 353, distance: 49.0
click at [472, 353] on td "20,000-40,000" at bounding box center [478, 374] width 119 height 87
drag, startPoint x: 420, startPoint y: 353, endPoint x: 517, endPoint y: 352, distance: 97.0
click at [517, 352] on td "20,000-40,000" at bounding box center [478, 374] width 119 height 87
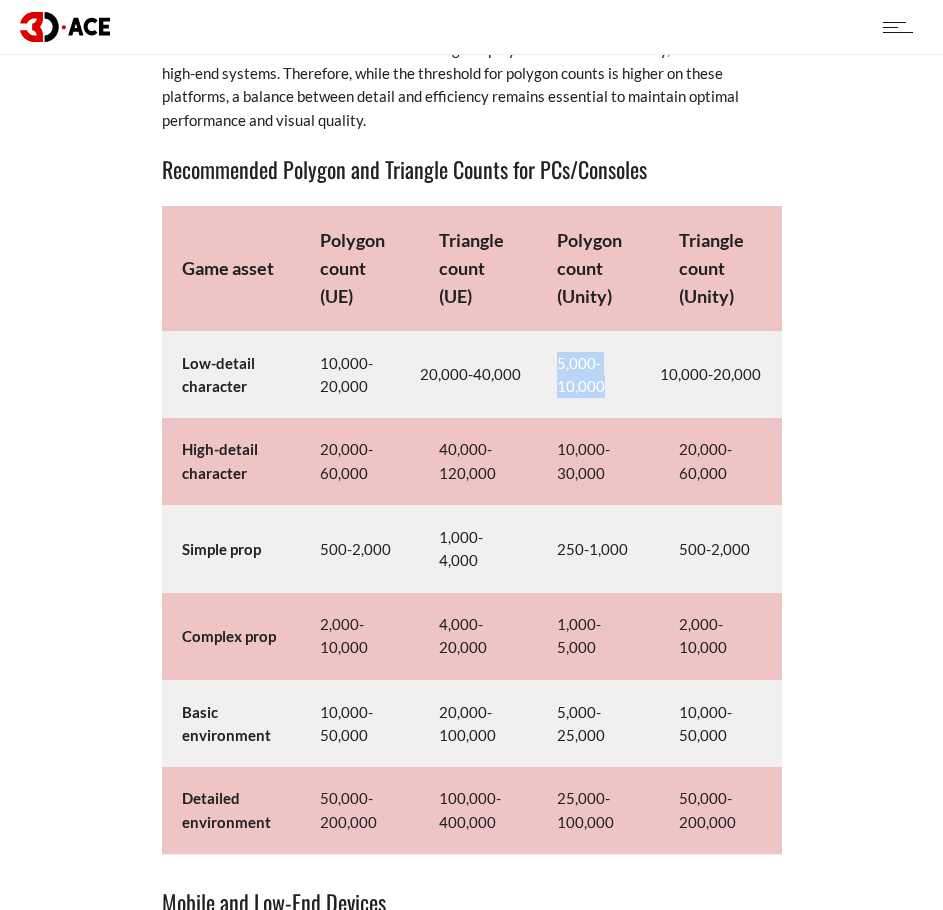
drag, startPoint x: 558, startPoint y: 340, endPoint x: 611, endPoint y: 366, distance: 59.0
click at [611, 366] on td "5,000-10,000" at bounding box center [598, 374] width 122 height 87
drag, startPoint x: 666, startPoint y: 352, endPoint x: 685, endPoint y: 353, distance: 19.0
click at [685, 353] on td "10,000-20,000" at bounding box center [720, 374] width 122 height 87
drag, startPoint x: 661, startPoint y: 354, endPoint x: 763, endPoint y: 351, distance: 102.0
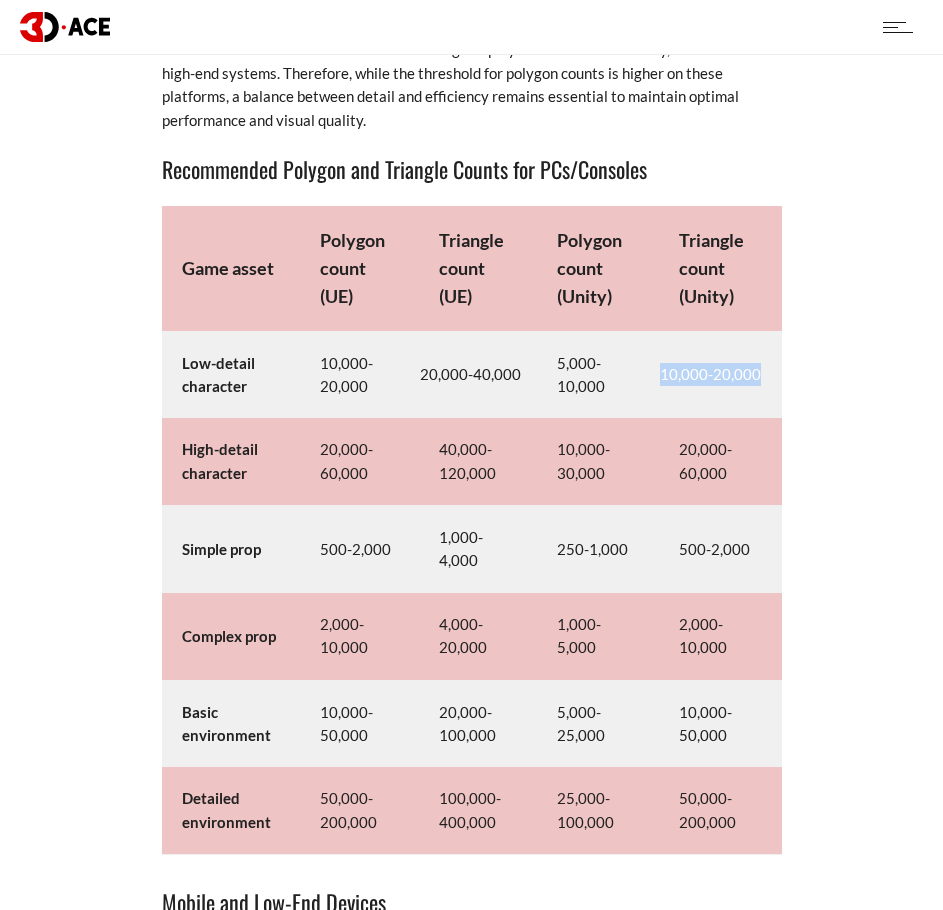
click at [763, 351] on td "10,000-20,000" at bounding box center [720, 374] width 122 height 87
drag, startPoint x: 183, startPoint y: 425, endPoint x: 248, endPoint y: 446, distance: 68.3
click at [248, 446] on td "High-detail character" at bounding box center [231, 461] width 139 height 87
drag, startPoint x: 317, startPoint y: 422, endPoint x: 368, endPoint y: 444, distance: 55.5
click at [368, 444] on td "20,000-60,000" at bounding box center [359, 461] width 119 height 87
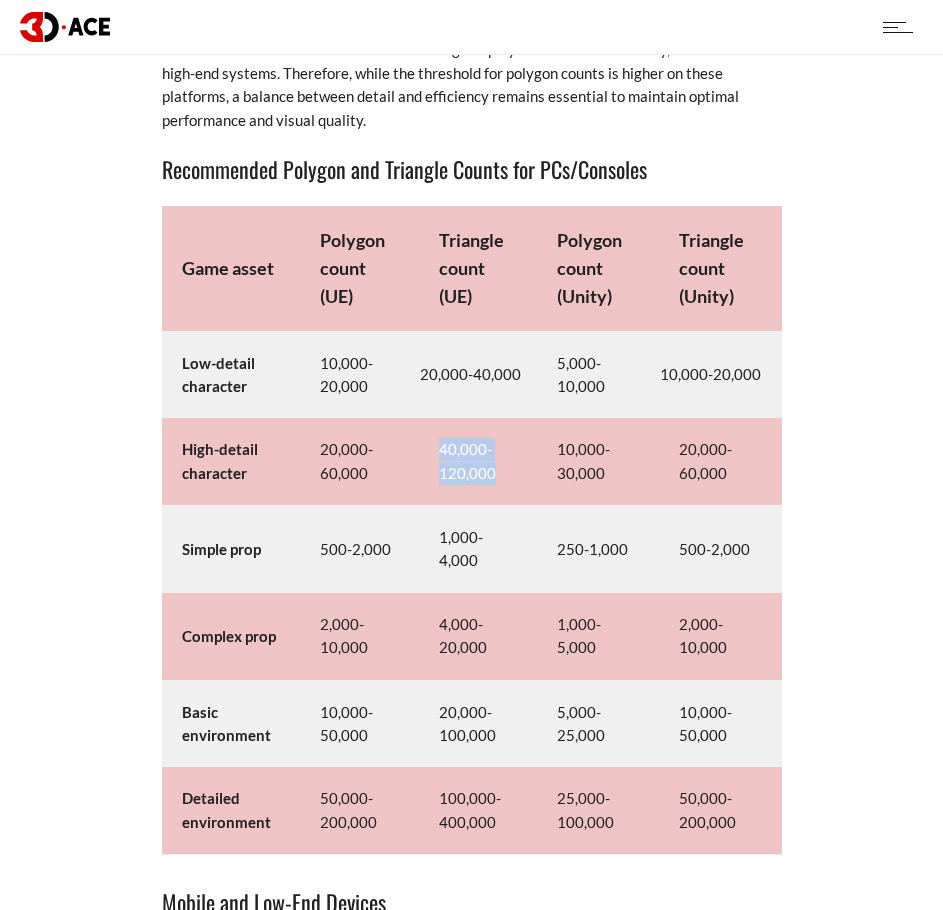
drag, startPoint x: 439, startPoint y: 428, endPoint x: 509, endPoint y: 450, distance: 73.4
click at [509, 450] on td "40,000-120,000" at bounding box center [478, 461] width 119 height 87
drag, startPoint x: 559, startPoint y: 426, endPoint x: 604, endPoint y: 449, distance: 50.5
click at [604, 449] on td "10,000-30,000" at bounding box center [598, 461] width 122 height 87
drag, startPoint x: 680, startPoint y: 428, endPoint x: 729, endPoint y: 454, distance: 55.5
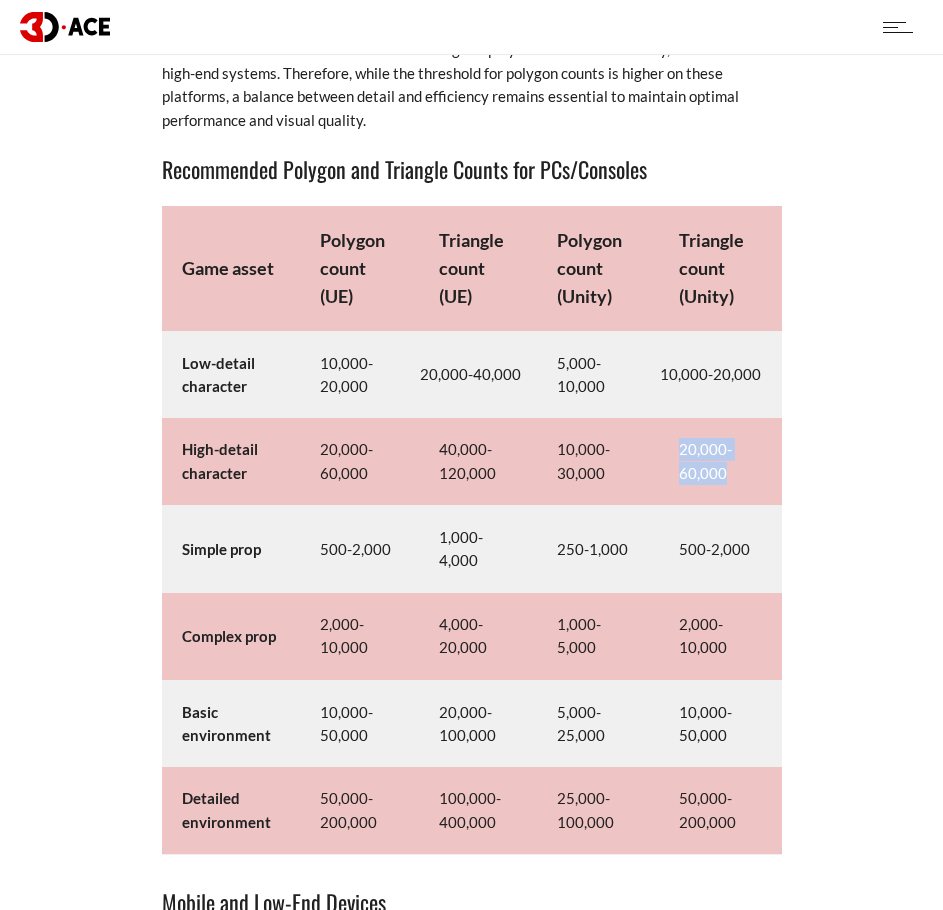
click at [729, 454] on td "20,000-60,000" at bounding box center [720, 461] width 122 height 87
drag, startPoint x: 181, startPoint y: 526, endPoint x: 262, endPoint y: 529, distance: 81.0
click at [262, 529] on td "Simple prop" at bounding box center [231, 549] width 139 height 87
drag, startPoint x: 319, startPoint y: 525, endPoint x: 386, endPoint y: 526, distance: 67.0
click at [386, 526] on td "500-2,000" at bounding box center [359, 549] width 119 height 87
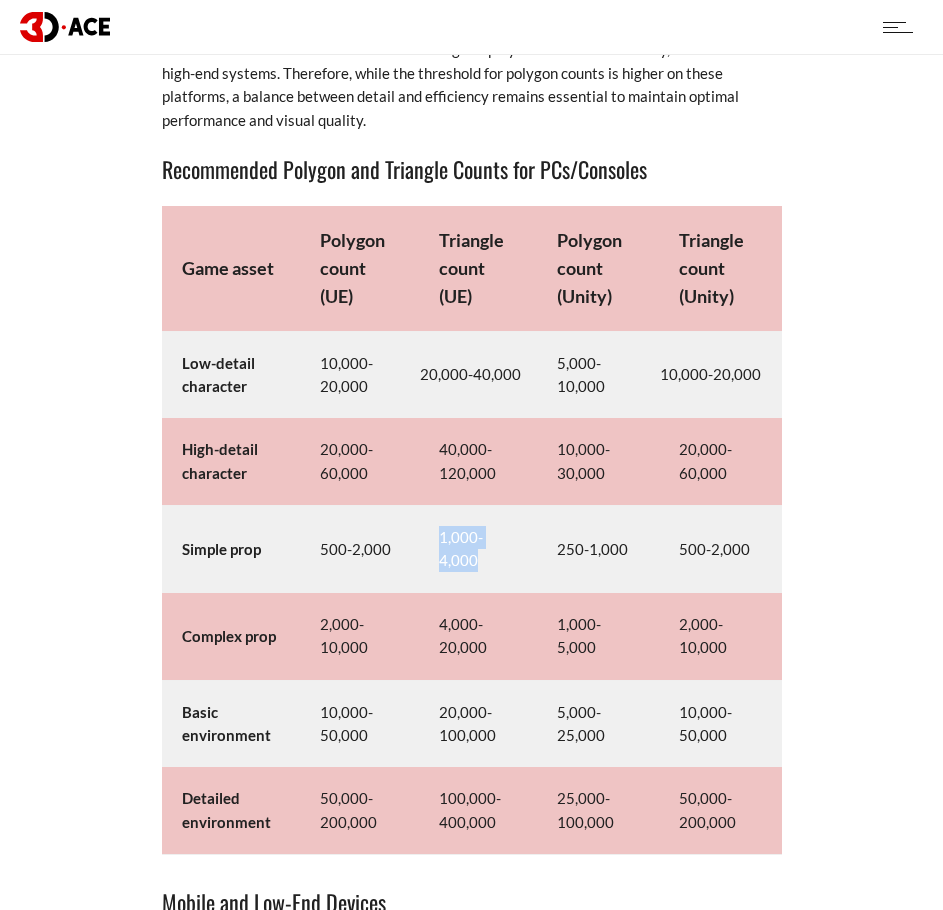
drag, startPoint x: 439, startPoint y: 516, endPoint x: 484, endPoint y: 536, distance: 49.2
click at [484, 536] on td "1,000-4,000" at bounding box center [478, 549] width 119 height 87
drag, startPoint x: 558, startPoint y: 529, endPoint x: 624, endPoint y: 529, distance: 66.0
click at [624, 529] on td "250-1,000" at bounding box center [598, 549] width 122 height 87
drag, startPoint x: 682, startPoint y: 525, endPoint x: 747, endPoint y: 526, distance: 65.0
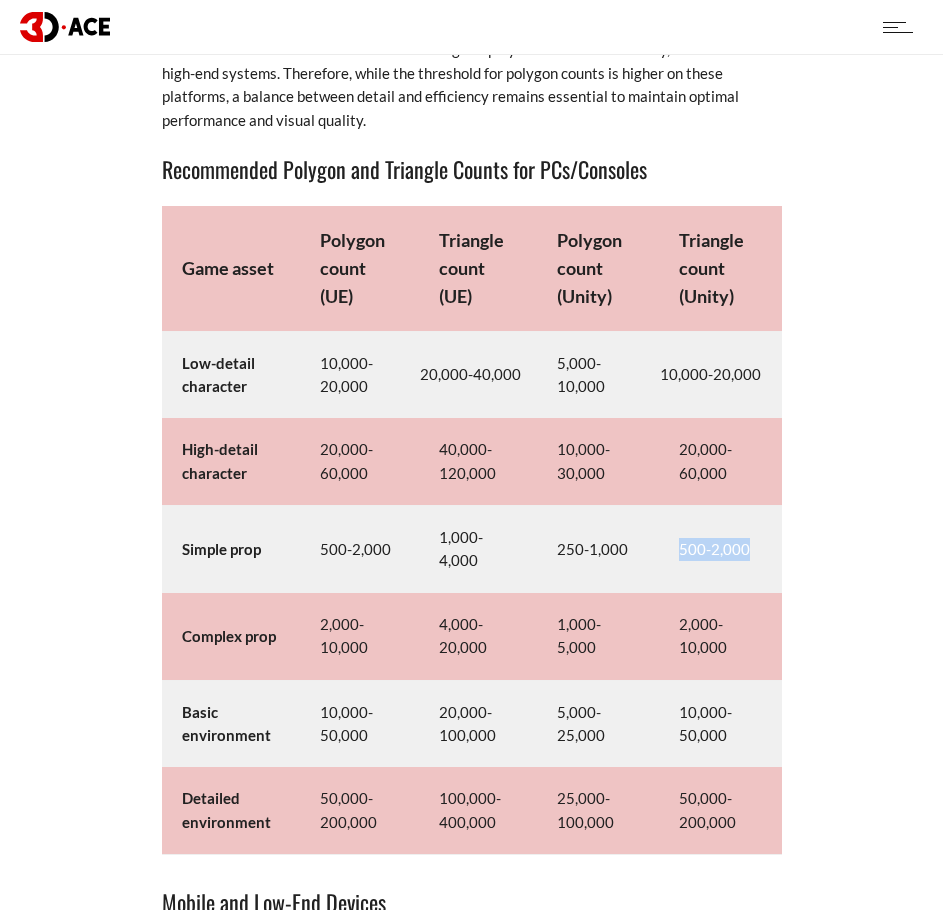
click at [747, 526] on td "500-2,000" at bounding box center [720, 549] width 122 height 87
drag, startPoint x: 181, startPoint y: 611, endPoint x: 278, endPoint y: 616, distance: 97.1
click at [278, 616] on td "Complex prop" at bounding box center [231, 636] width 139 height 87
drag, startPoint x: 318, startPoint y: 598, endPoint x: 374, endPoint y: 622, distance: 60.9
click at [374, 622] on td "2,000-10,000" at bounding box center [359, 636] width 119 height 87
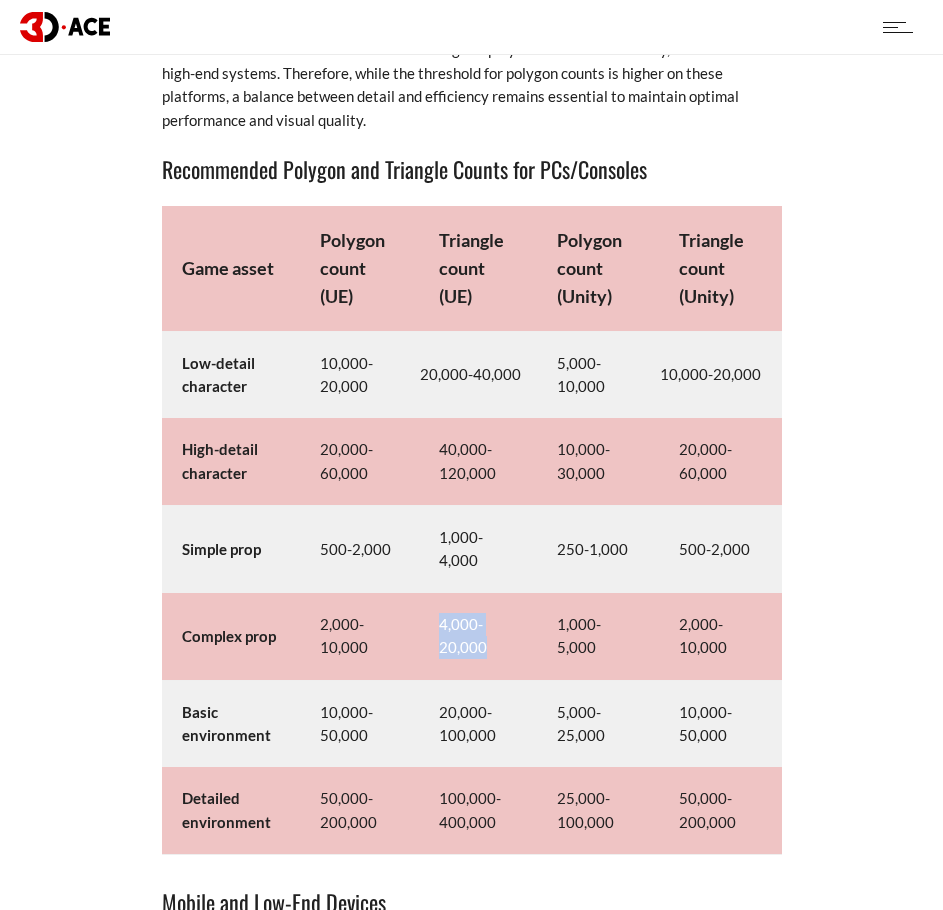
drag, startPoint x: 438, startPoint y: 601, endPoint x: 488, endPoint y: 619, distance: 53.1
click at [488, 619] on td "4,000-20,000" at bounding box center [478, 636] width 119 height 87
drag, startPoint x: 559, startPoint y: 610, endPoint x: 636, endPoint y: 616, distance: 77.2
click at [636, 616] on td "1,000-5,000" at bounding box center [598, 636] width 122 height 87
drag, startPoint x: 680, startPoint y: 602, endPoint x: 728, endPoint y: 623, distance: 52.4
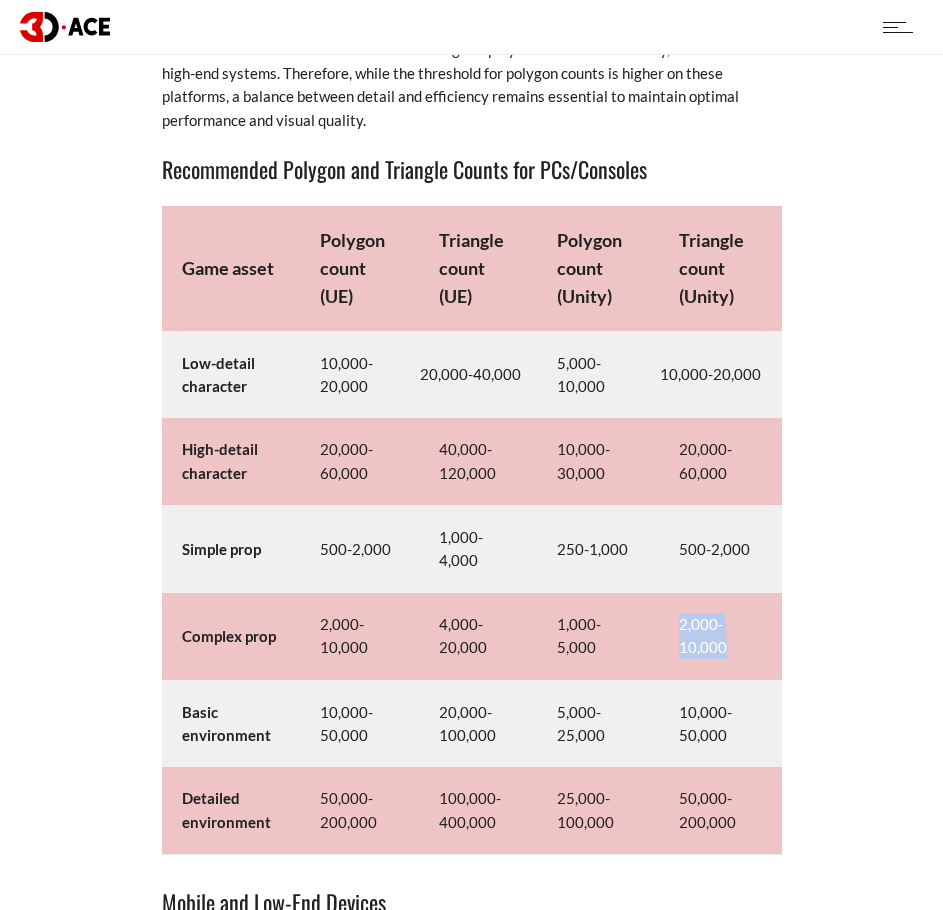
click at [728, 623] on td "2,000-10,000" at bounding box center [720, 636] width 122 height 87
drag, startPoint x: 182, startPoint y: 691, endPoint x: 266, endPoint y: 705, distance: 85.1
click at [266, 705] on strong "Basic environment" at bounding box center [226, 723] width 89 height 41
drag, startPoint x: 320, startPoint y: 691, endPoint x: 369, endPoint y: 708, distance: 51.9
click at [369, 708] on td "10,000-50,000" at bounding box center [359, 723] width 119 height 87
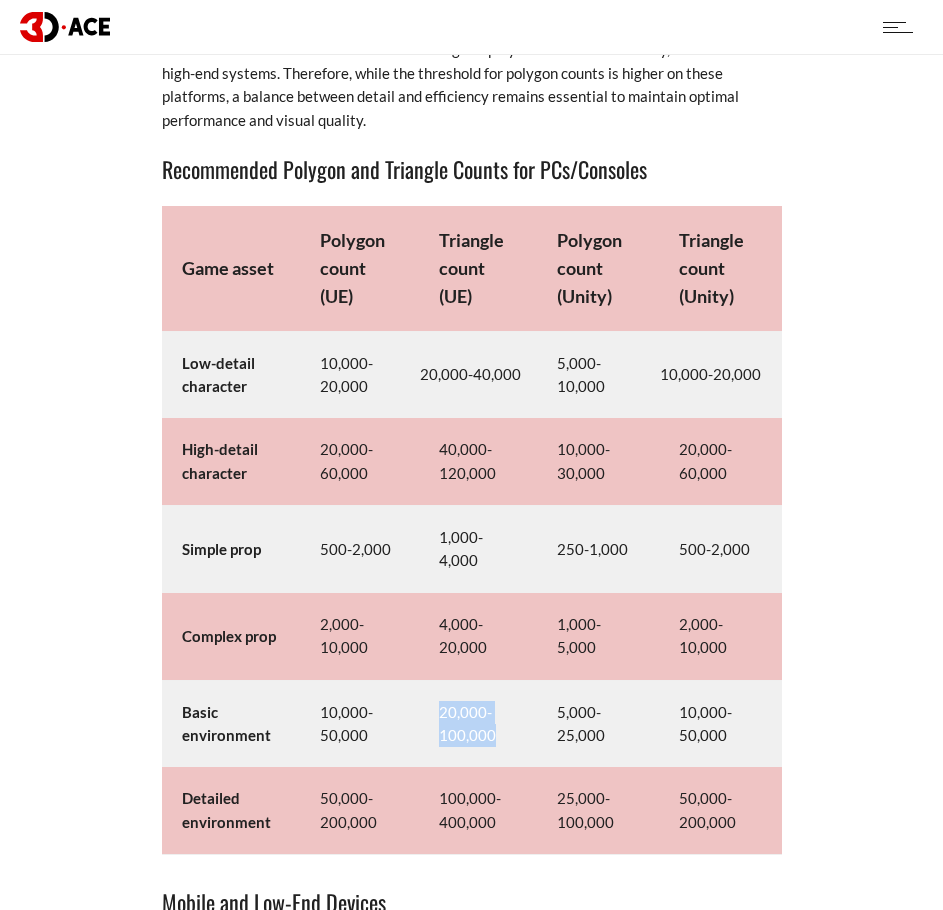
drag, startPoint x: 440, startPoint y: 690, endPoint x: 496, endPoint y: 709, distance: 59.1
click at [496, 709] on td "20,000-100,000" at bounding box center [478, 723] width 119 height 87
drag, startPoint x: 557, startPoint y: 687, endPoint x: 615, endPoint y: 704, distance: 60.4
click at [615, 704] on td "5,000-25,000" at bounding box center [598, 723] width 122 height 87
drag, startPoint x: 678, startPoint y: 687, endPoint x: 731, endPoint y: 706, distance: 56.3
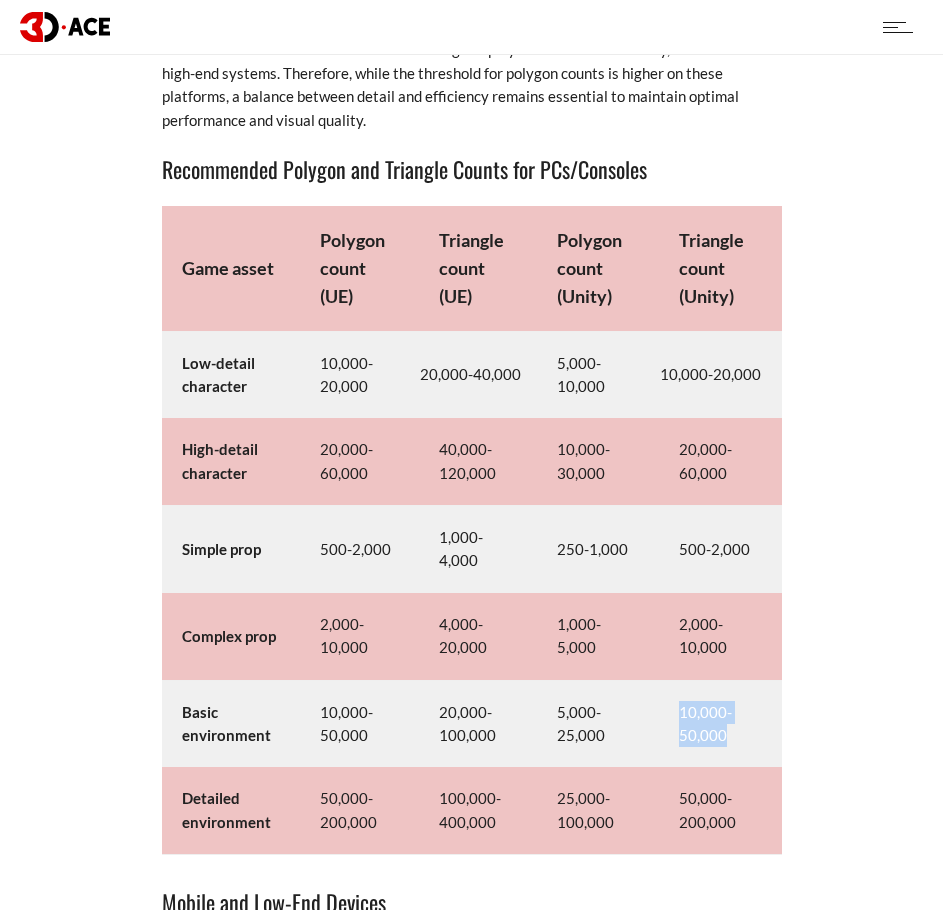
click at [731, 706] on td "10,000-50,000" at bounding box center [720, 723] width 122 height 87
click at [202, 789] on strong "Detailed environment" at bounding box center [226, 809] width 89 height 41
drag, startPoint x: 182, startPoint y: 774, endPoint x: 273, endPoint y: 792, distance: 92.7
click at [273, 792] on td "Detailed environment" at bounding box center [231, 810] width 139 height 87
drag, startPoint x: 318, startPoint y: 777, endPoint x: 386, endPoint y: 794, distance: 70.1
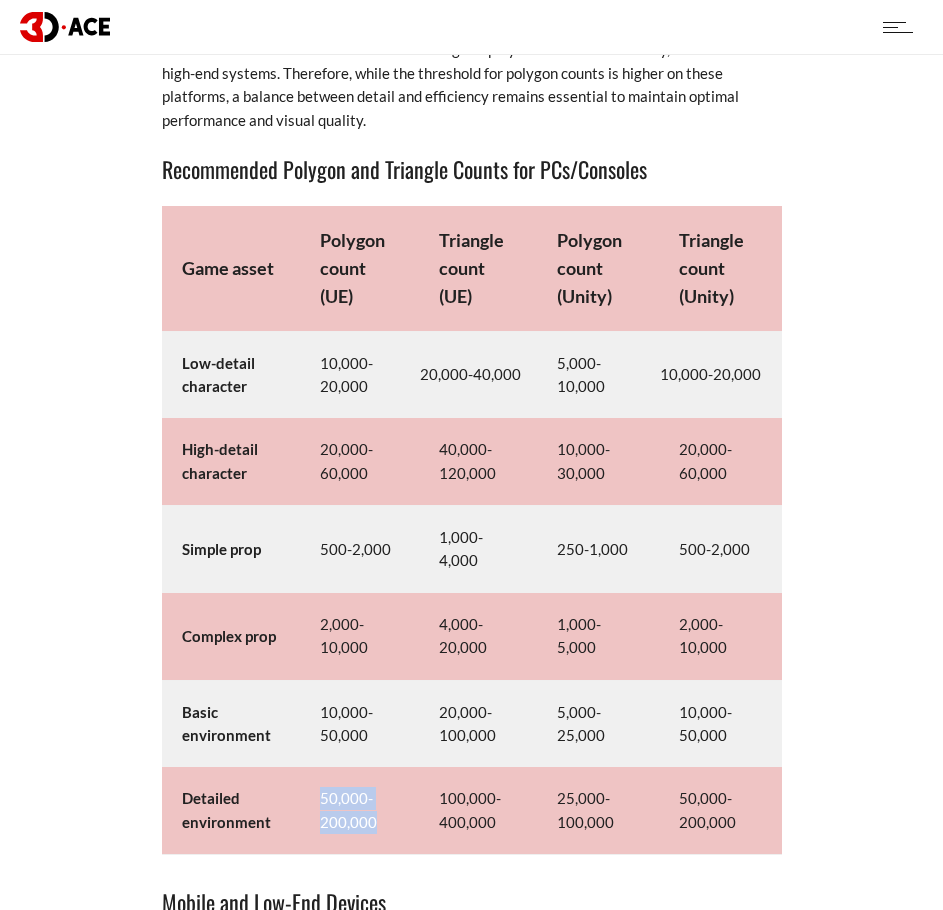
click at [386, 794] on td "50,000-200,000" at bounding box center [359, 810] width 119 height 87
drag, startPoint x: 438, startPoint y: 778, endPoint x: 498, endPoint y: 798, distance: 63.2
click at [498, 798] on td "100,000-400,000" at bounding box center [478, 810] width 119 height 87
drag, startPoint x: 558, startPoint y: 778, endPoint x: 619, endPoint y: 792, distance: 62.6
click at [619, 792] on td "25,000-100,000" at bounding box center [598, 810] width 122 height 87
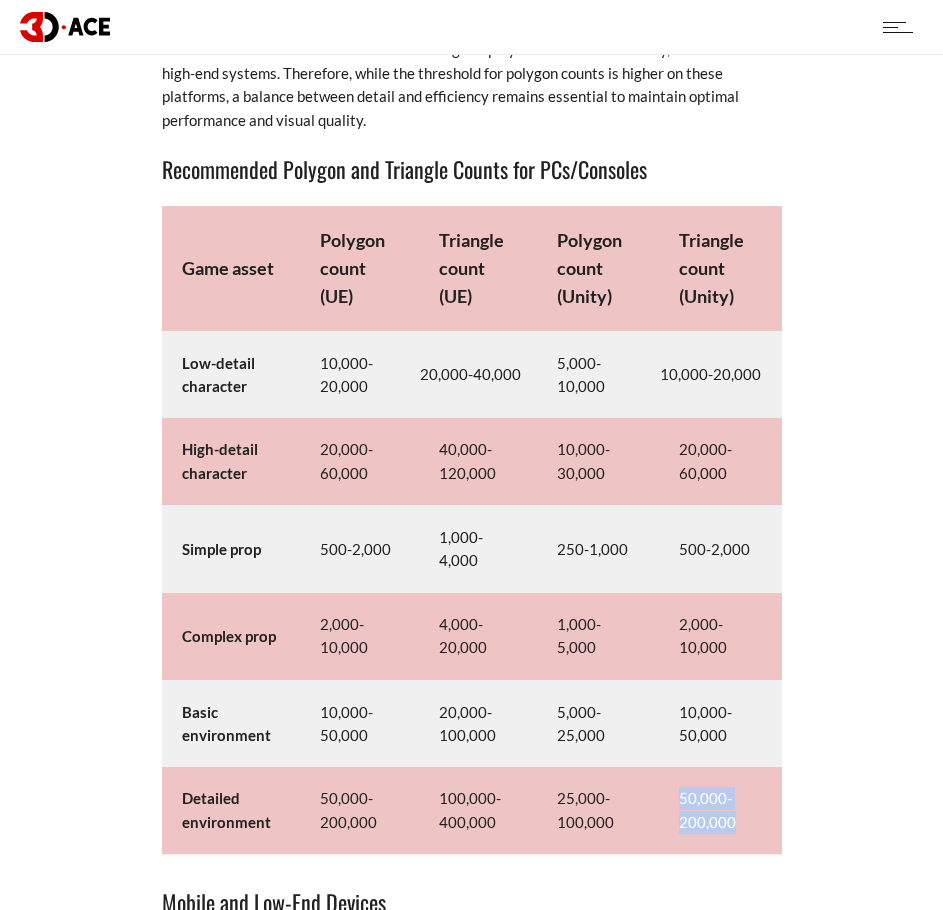
drag, startPoint x: 679, startPoint y: 776, endPoint x: 754, endPoint y: 792, distance: 76.7
click at [754, 792] on td "50,000-200,000" at bounding box center [720, 810] width 122 height 87
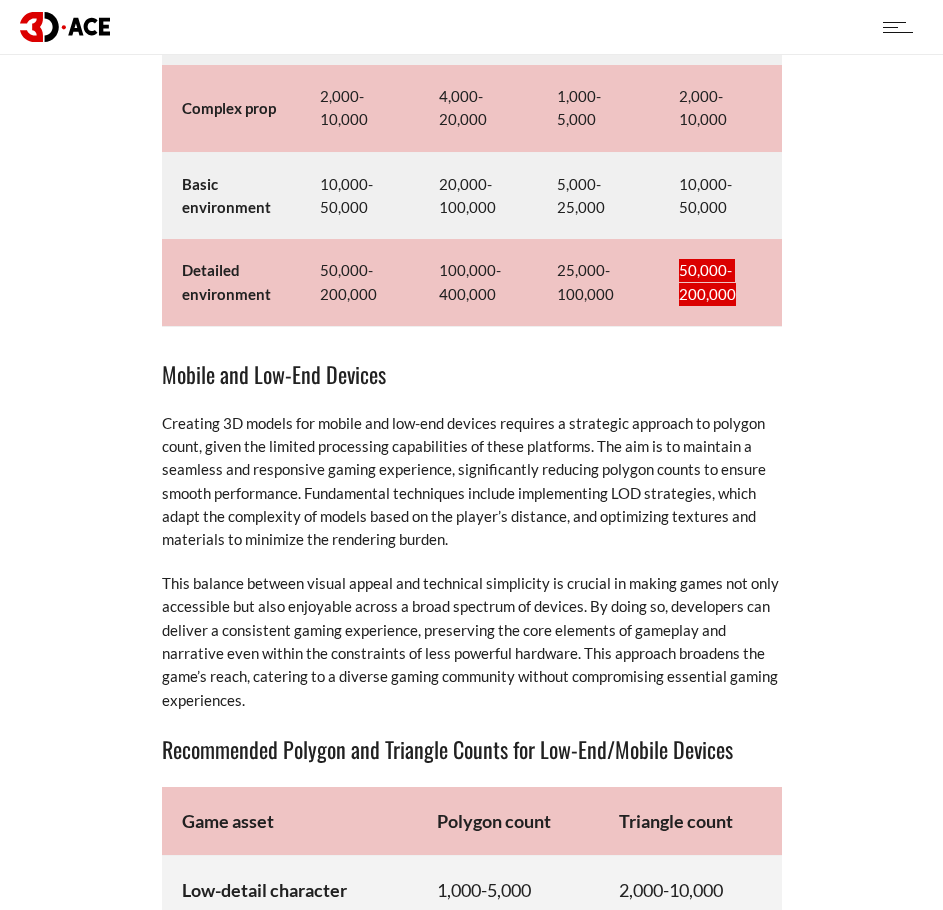
scroll to position [9866, 0]
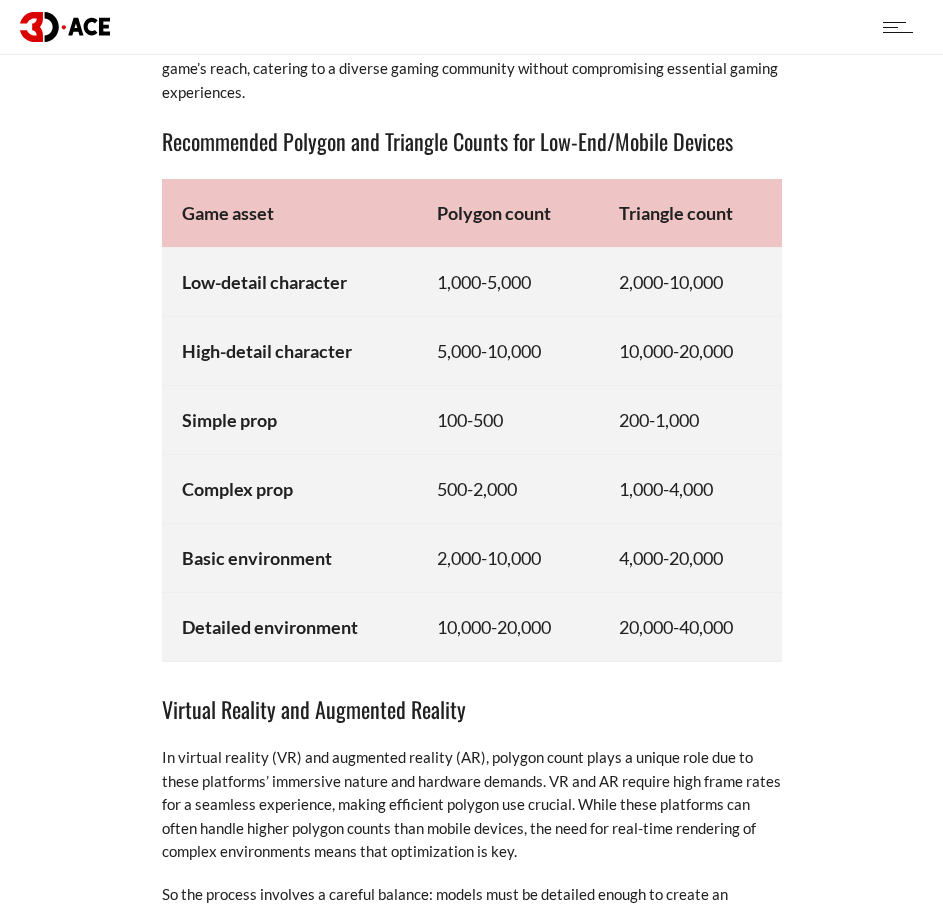
scroll to position [10474, 0]
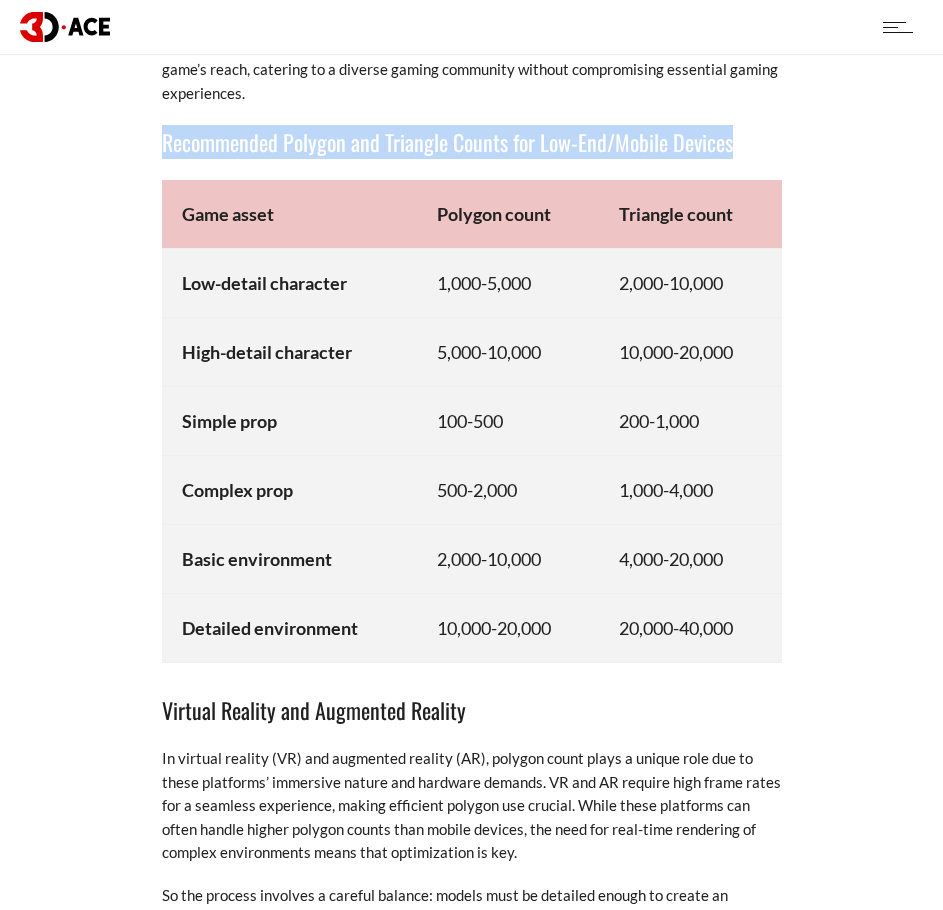
drag, startPoint x: 166, startPoint y: 123, endPoint x: 731, endPoint y: 116, distance: 565.0
click at [731, 125] on h3 "Recommended Polygon and Triangle Counts for Low-End/Mobile Devices" at bounding box center [472, 142] width 620 height 34
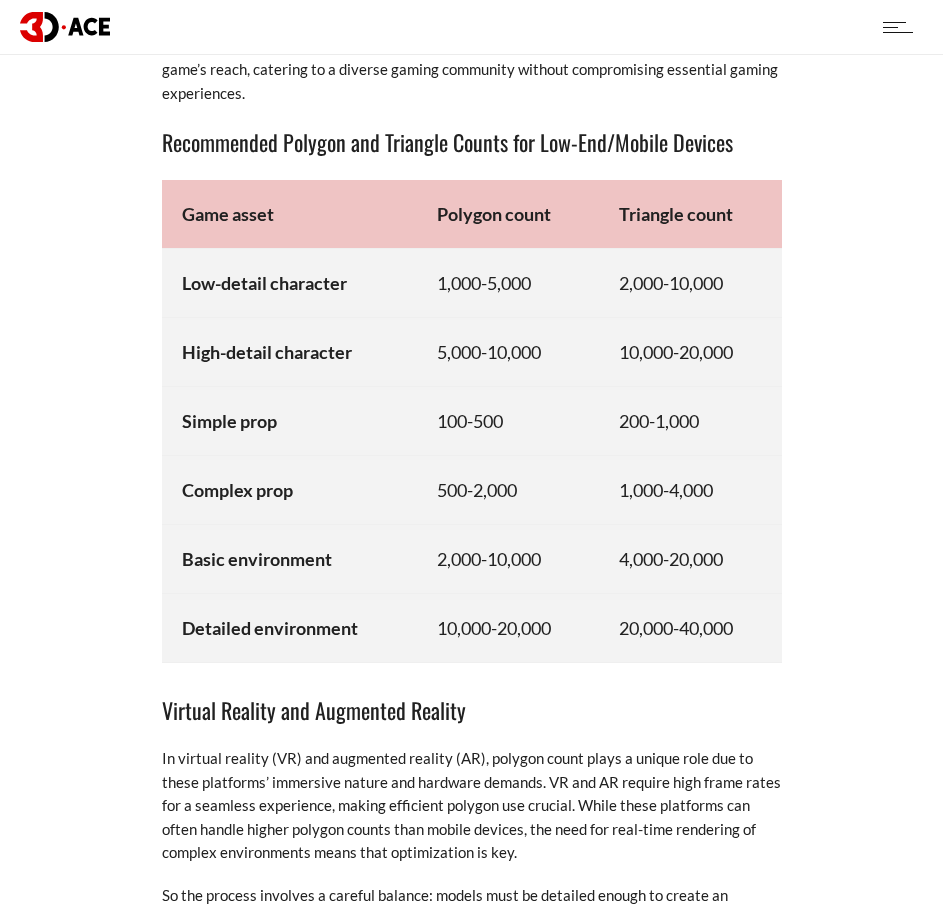
click at [178, 189] on td "Game asset" at bounding box center [290, 214] width 256 height 69
drag, startPoint x: 182, startPoint y: 188, endPoint x: 295, endPoint y: 190, distance: 113.0
click at [295, 190] on td "Game asset" at bounding box center [290, 214] width 256 height 69
drag, startPoint x: 434, startPoint y: 186, endPoint x: 549, endPoint y: 190, distance: 115.1
click at [549, 190] on td "Polygon count" at bounding box center [508, 214] width 182 height 69
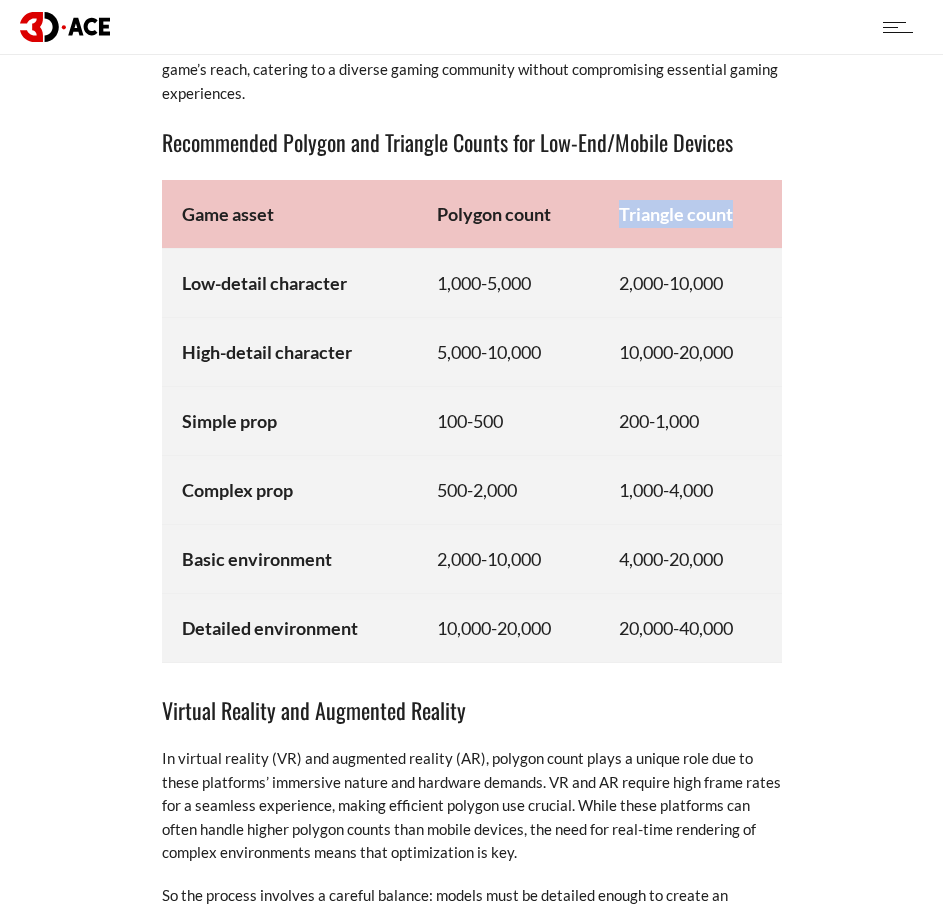
drag, startPoint x: 617, startPoint y: 188, endPoint x: 737, endPoint y: 195, distance: 120.2
click at [737, 195] on td "Triangle count" at bounding box center [690, 214] width 182 height 69
drag, startPoint x: 185, startPoint y: 259, endPoint x: 349, endPoint y: 258, distance: 164.0
click at [349, 258] on td "Low-detail character" at bounding box center [290, 282] width 256 height 69
drag, startPoint x: 435, startPoint y: 263, endPoint x: 538, endPoint y: 263, distance: 103.0
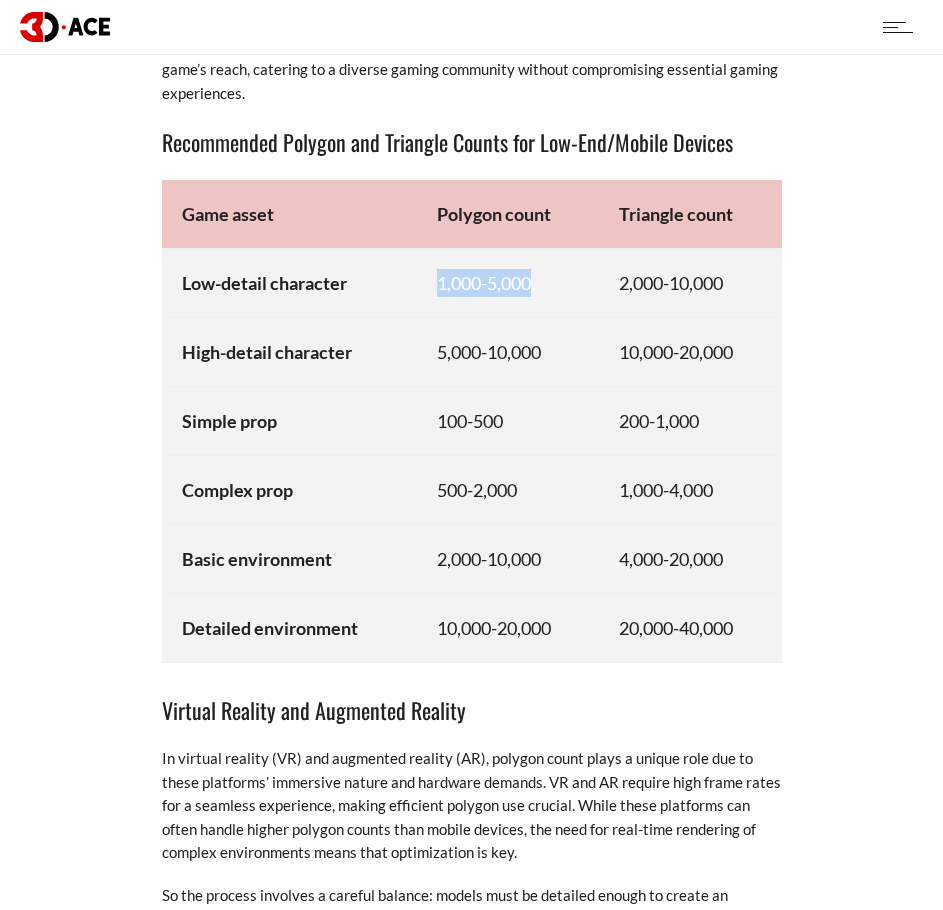
click at [538, 263] on td "1,000-5,000" at bounding box center [508, 282] width 182 height 69
drag, startPoint x: 617, startPoint y: 260, endPoint x: 723, endPoint y: 262, distance: 106.0
click at [723, 262] on td "2,000-10,000" at bounding box center [690, 282] width 182 height 69
drag, startPoint x: 186, startPoint y: 328, endPoint x: 351, endPoint y: 334, distance: 165.1
click at [351, 341] on strong "High-detail character" at bounding box center [267, 352] width 170 height 22
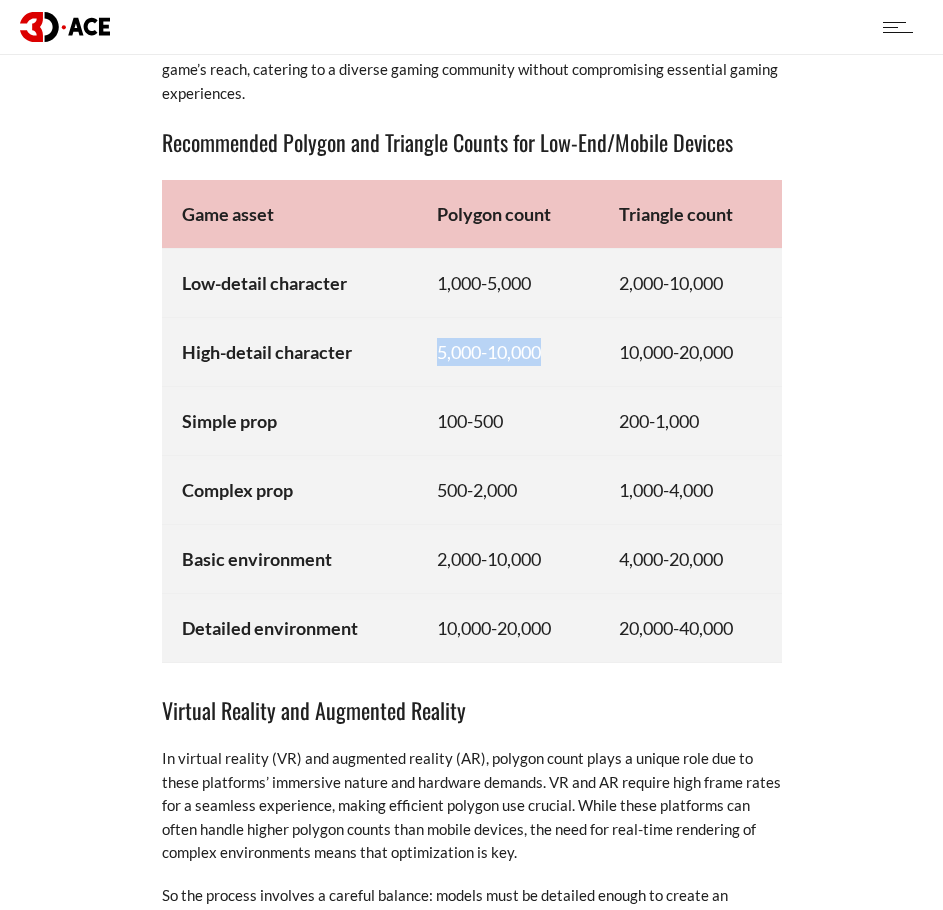
drag, startPoint x: 431, startPoint y: 330, endPoint x: 555, endPoint y: 332, distance: 124.0
click at [555, 332] on td "5,000-10,000" at bounding box center [508, 351] width 182 height 69
drag, startPoint x: 617, startPoint y: 326, endPoint x: 751, endPoint y: 333, distance: 134.2
click at [751, 333] on td "10,000-20,000" at bounding box center [690, 351] width 182 height 69
drag, startPoint x: 182, startPoint y: 397, endPoint x: 277, endPoint y: 398, distance: 95.0
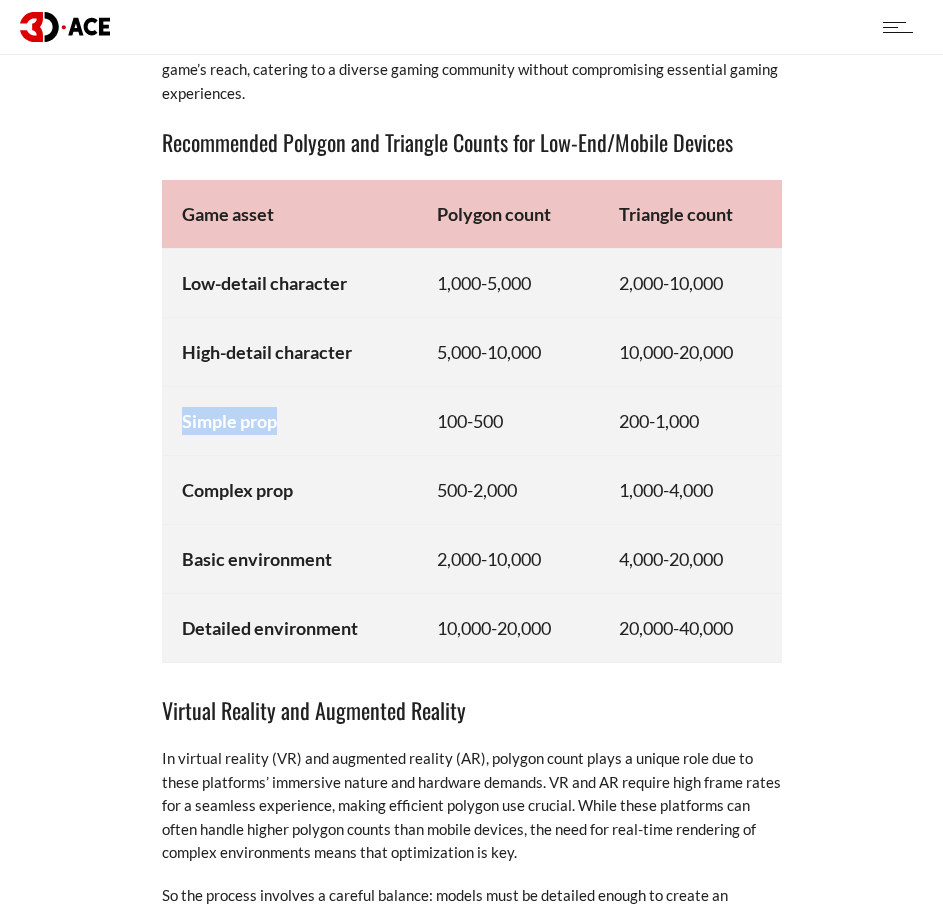
click at [277, 410] on strong "Simple prop" at bounding box center [229, 421] width 95 height 22
drag, startPoint x: 436, startPoint y: 398, endPoint x: 507, endPoint y: 399, distance: 71.0
click at [507, 399] on td "100-500" at bounding box center [508, 420] width 182 height 69
drag, startPoint x: 620, startPoint y: 400, endPoint x: 707, endPoint y: 403, distance: 87.0
click at [707, 403] on td "200-1,000" at bounding box center [690, 420] width 182 height 69
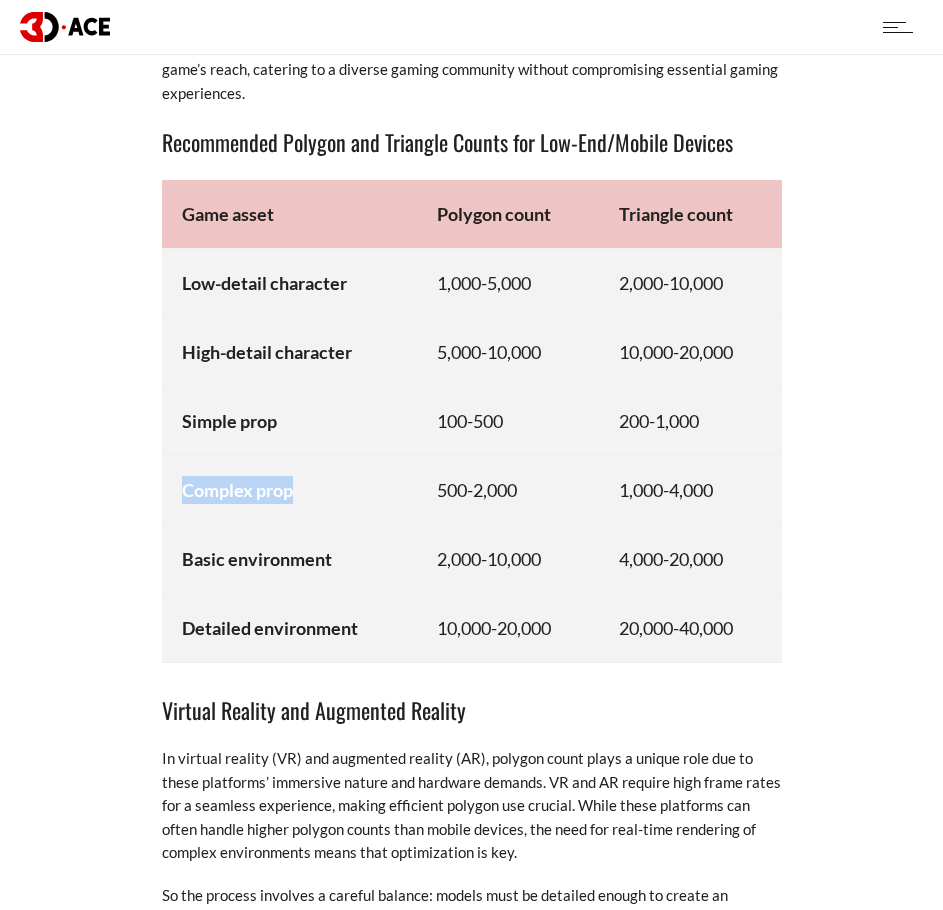
drag, startPoint x: 183, startPoint y: 469, endPoint x: 298, endPoint y: 476, distance: 115.2
click at [298, 476] on td "Complex prop" at bounding box center [290, 489] width 256 height 69
drag, startPoint x: 435, startPoint y: 467, endPoint x: 525, endPoint y: 471, distance: 90.1
click at [525, 471] on td "500-2,000" at bounding box center [508, 489] width 182 height 69
drag, startPoint x: 621, startPoint y: 465, endPoint x: 735, endPoint y: 466, distance: 114.0
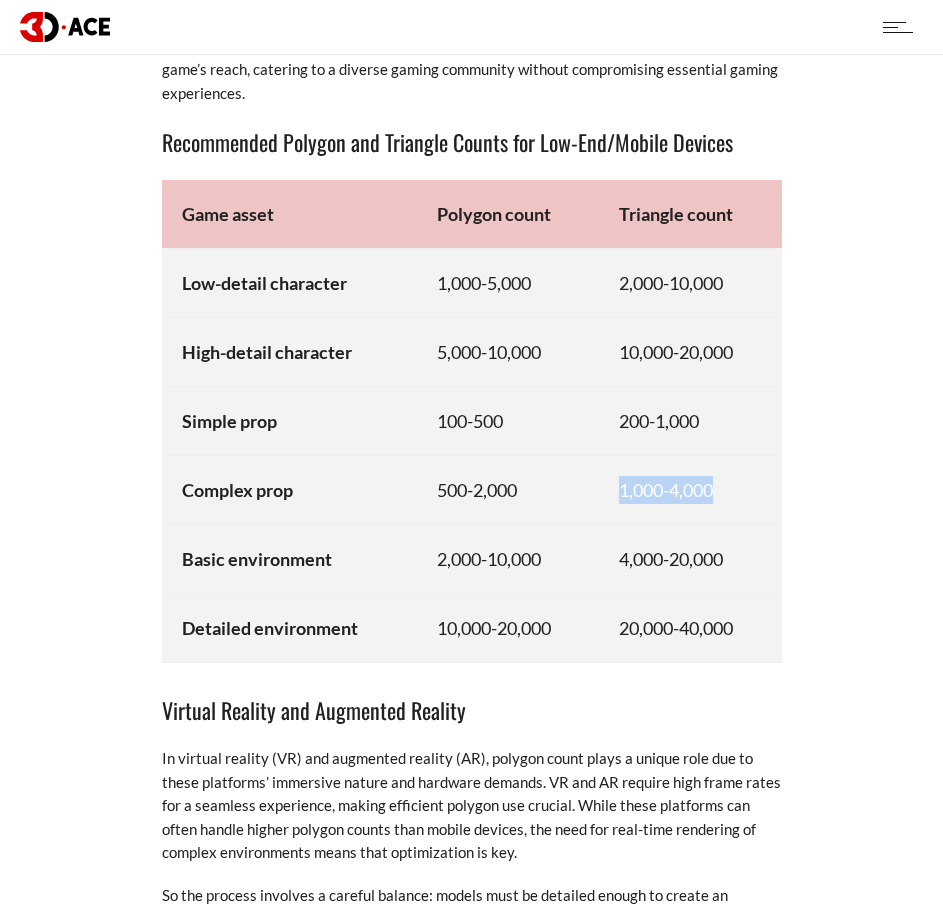
click at [735, 466] on td "1,000-4,000" at bounding box center [690, 489] width 182 height 69
drag, startPoint x: 182, startPoint y: 531, endPoint x: 333, endPoint y: 532, distance: 151.0
click at [333, 532] on td "Basic environment" at bounding box center [290, 558] width 256 height 69
drag, startPoint x: 437, startPoint y: 533, endPoint x: 546, endPoint y: 535, distance: 109.0
click at [546, 535] on td "2,000-10,000" at bounding box center [508, 558] width 182 height 69
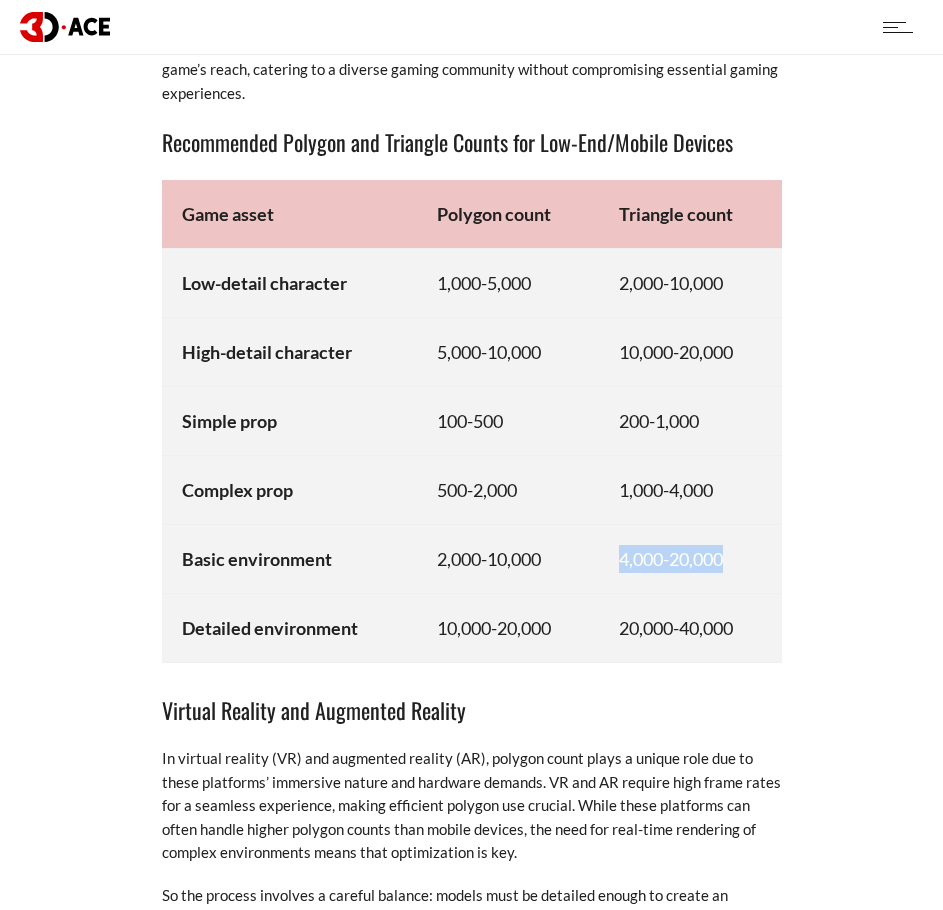
drag, startPoint x: 621, startPoint y: 534, endPoint x: 736, endPoint y: 540, distance: 115.1
click at [736, 540] on td "4,000-20,000" at bounding box center [690, 558] width 182 height 69
drag, startPoint x: 186, startPoint y: 604, endPoint x: 360, endPoint y: 595, distance: 174.2
click at [360, 595] on td "Detailed environment" at bounding box center [290, 628] width 256 height 69
drag, startPoint x: 436, startPoint y: 603, endPoint x: 553, endPoint y: 604, distance: 117.0
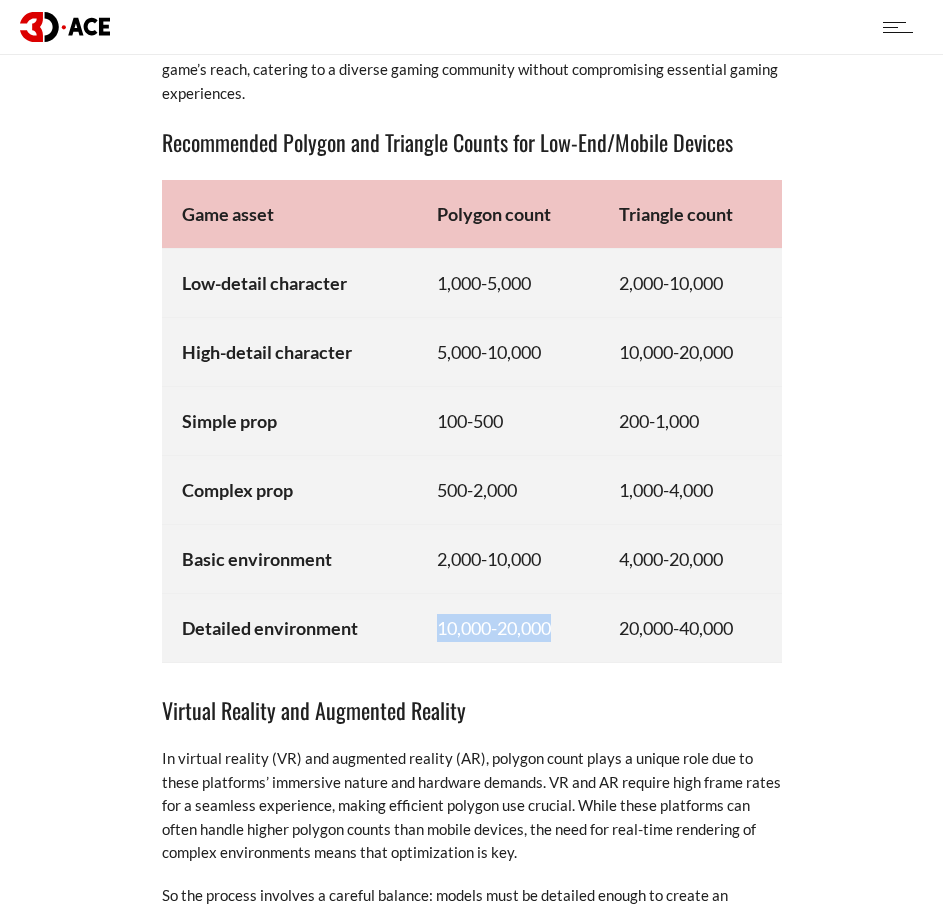
click at [553, 604] on td "10,000-20,000" at bounding box center [508, 628] width 182 height 69
drag, startPoint x: 618, startPoint y: 609, endPoint x: 753, endPoint y: 616, distance: 135.2
click at [753, 616] on td "20,000-40,000" at bounding box center [690, 628] width 182 height 69
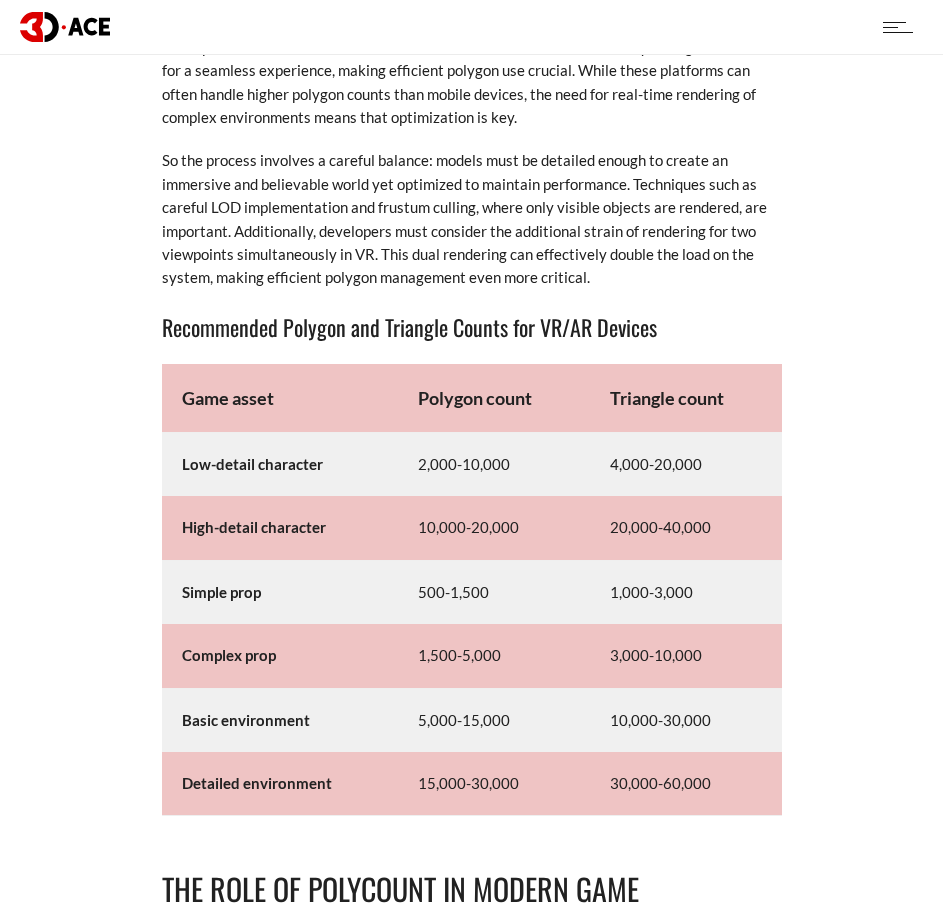
scroll to position [11208, 0]
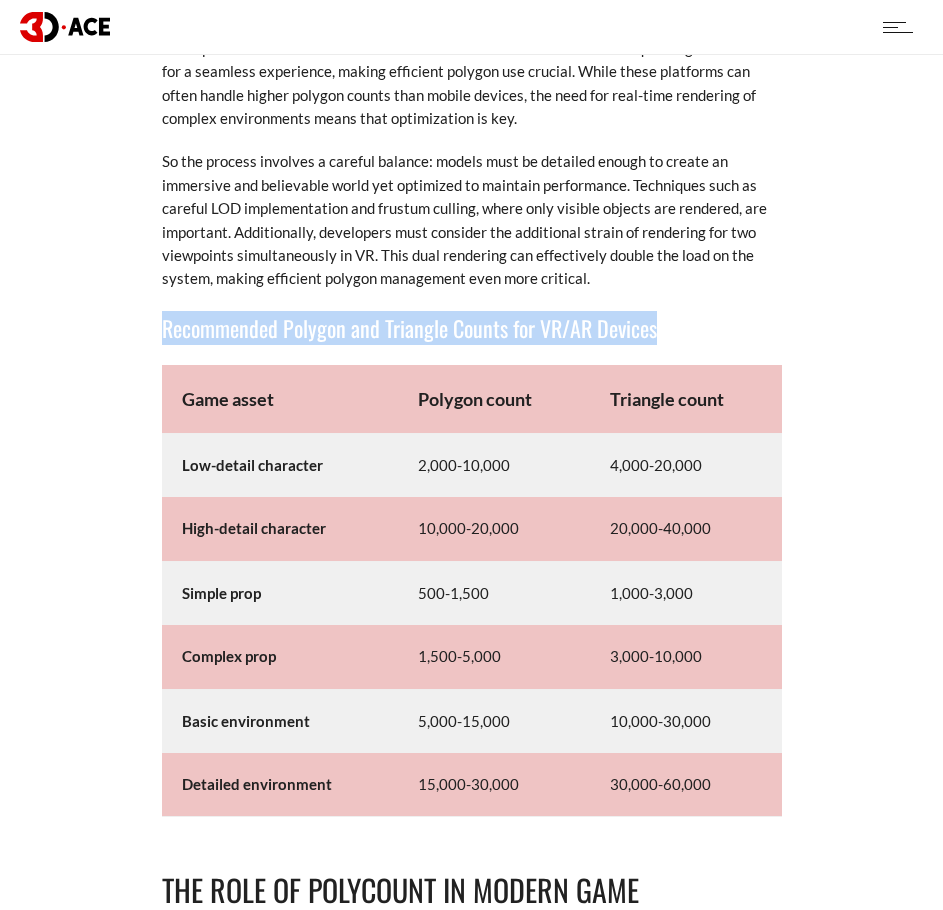
drag, startPoint x: 164, startPoint y: 305, endPoint x: 654, endPoint y: 313, distance: 490.0
click at [654, 313] on h3 "Recommended Polygon and Triangle Counts for VR/AR Devices" at bounding box center [472, 328] width 620 height 34
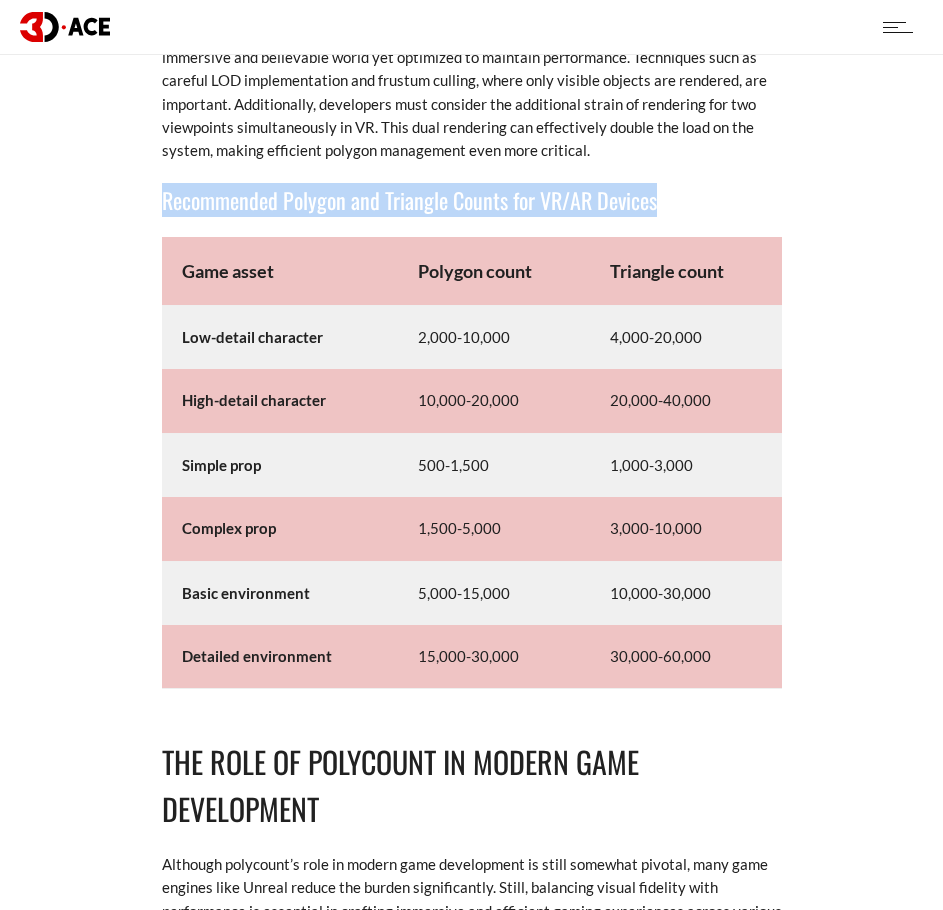
scroll to position [11338, 0]
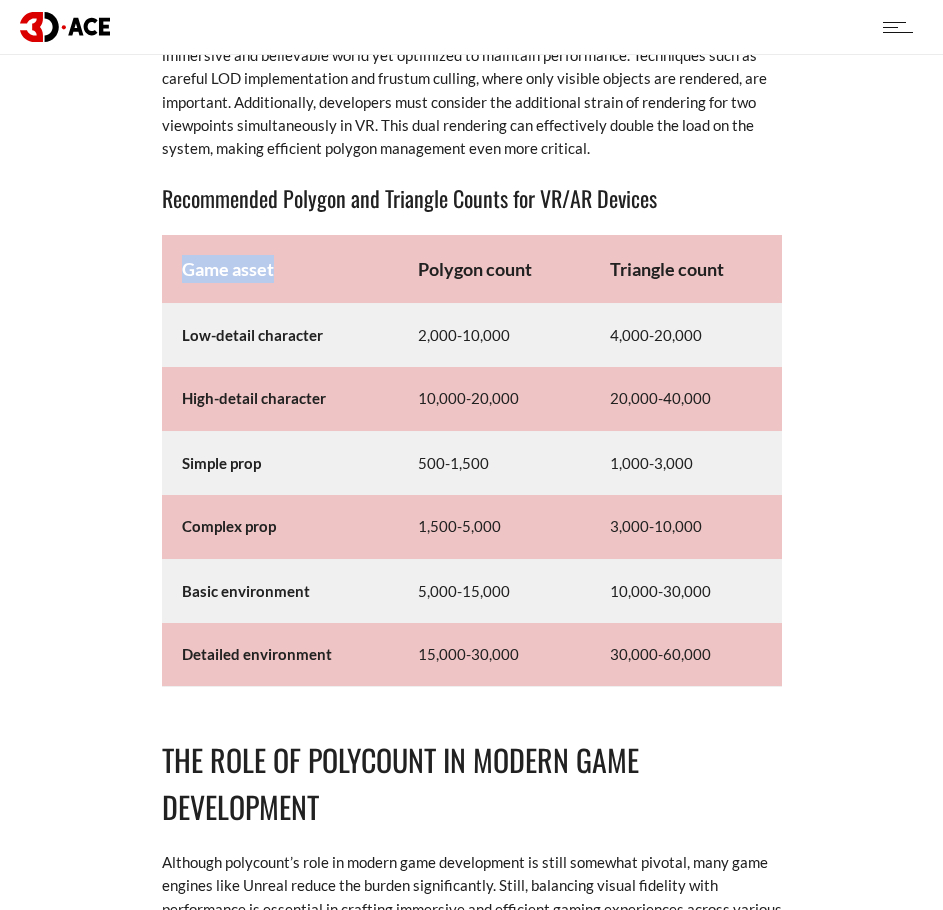
drag, startPoint x: 183, startPoint y: 248, endPoint x: 284, endPoint y: 249, distance: 101.0
click at [284, 249] on td "Game asset" at bounding box center [280, 269] width 237 height 69
drag, startPoint x: 417, startPoint y: 240, endPoint x: 538, endPoint y: 248, distance: 121.2
click at [538, 248] on td "Polygon count" at bounding box center [494, 269] width 192 height 69
drag, startPoint x: 611, startPoint y: 246, endPoint x: 724, endPoint y: 244, distance: 113.0
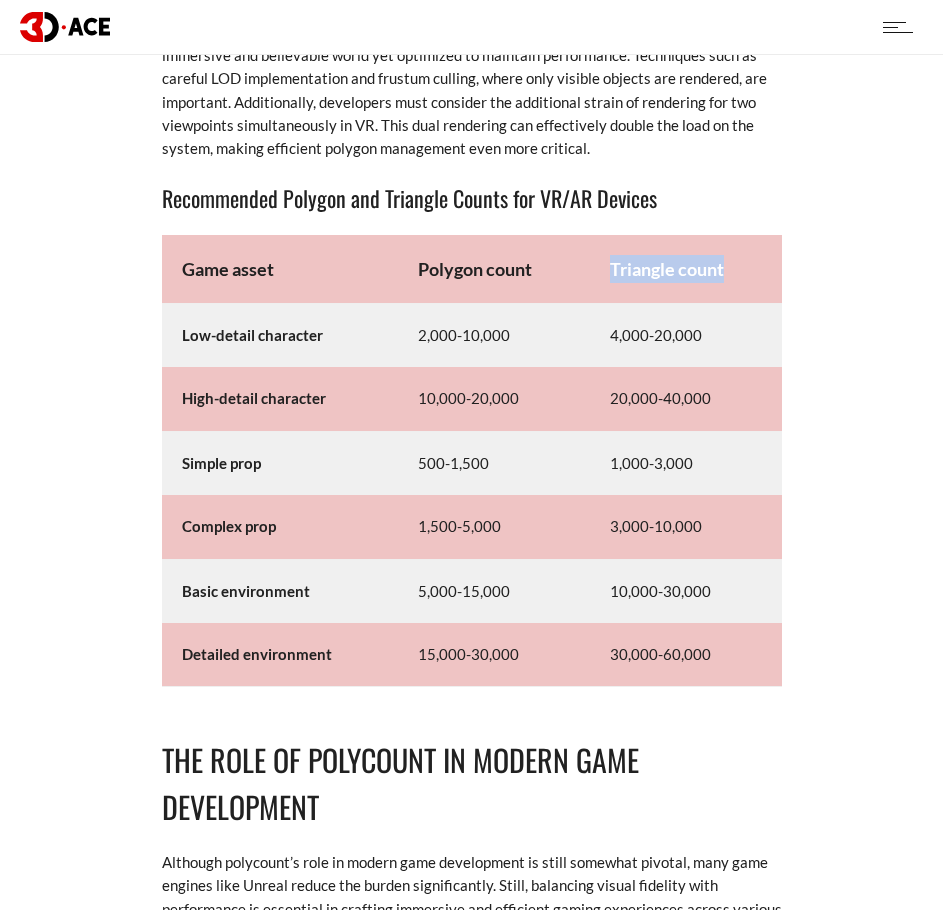
click at [724, 244] on td "Triangle count" at bounding box center [686, 269] width 192 height 69
drag, startPoint x: 183, startPoint y: 311, endPoint x: 326, endPoint y: 315, distance: 143.0
click at [326, 315] on td "Low-detail character" at bounding box center [280, 336] width 237 height 64
drag, startPoint x: 187, startPoint y: 372, endPoint x: 336, endPoint y: 378, distance: 149.1
click at [336, 378] on td "High-detail character" at bounding box center [280, 399] width 237 height 64
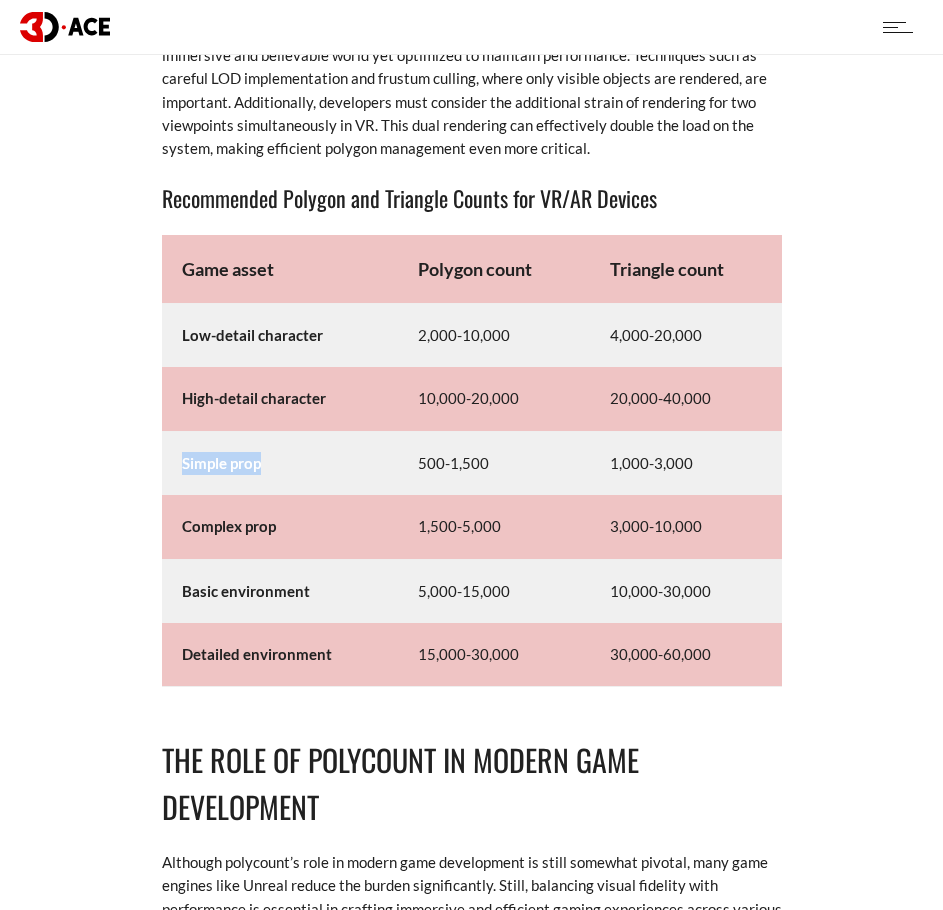
drag, startPoint x: 181, startPoint y: 438, endPoint x: 264, endPoint y: 445, distance: 83.3
click at [264, 445] on td "Simple prop" at bounding box center [280, 463] width 237 height 64
drag, startPoint x: 181, startPoint y: 503, endPoint x: 290, endPoint y: 508, distance: 109.1
click at [290, 508] on td "Complex prop" at bounding box center [280, 527] width 237 height 64
drag, startPoint x: 184, startPoint y: 566, endPoint x: 308, endPoint y: 573, distance: 124.2
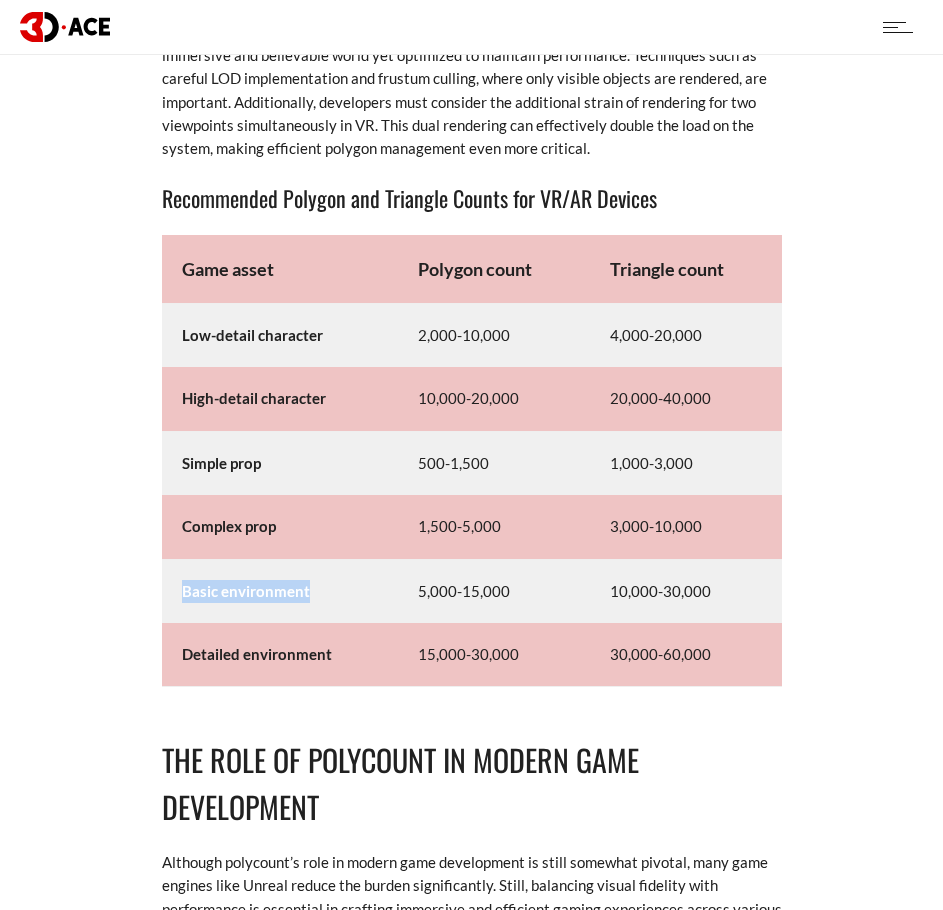
click at [308, 573] on td "Basic environment" at bounding box center [280, 591] width 237 height 64
drag, startPoint x: 185, startPoint y: 634, endPoint x: 344, endPoint y: 632, distance: 159.0
click at [344, 632] on td "Detailed environment" at bounding box center [280, 655] width 237 height 64
drag, startPoint x: 417, startPoint y: 312, endPoint x: 523, endPoint y: 312, distance: 106.0
click at [523, 312] on td "2,000-10,000" at bounding box center [494, 336] width 192 height 64
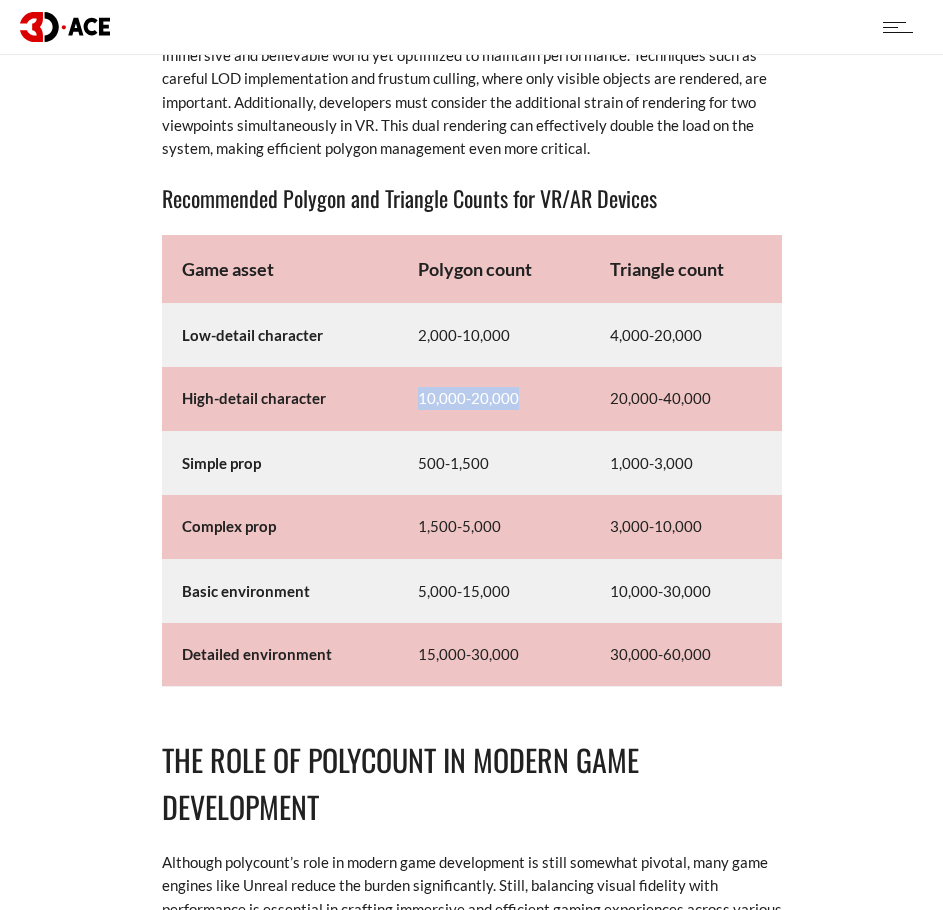
drag, startPoint x: 415, startPoint y: 373, endPoint x: 531, endPoint y: 375, distance: 116.0
click at [531, 375] on td "10,000-20,000" at bounding box center [494, 399] width 192 height 64
drag, startPoint x: 417, startPoint y: 441, endPoint x: 503, endPoint y: 440, distance: 86.0
click at [503, 440] on td "500-1,500" at bounding box center [494, 463] width 192 height 64
drag, startPoint x: 415, startPoint y: 503, endPoint x: 519, endPoint y: 503, distance: 104.0
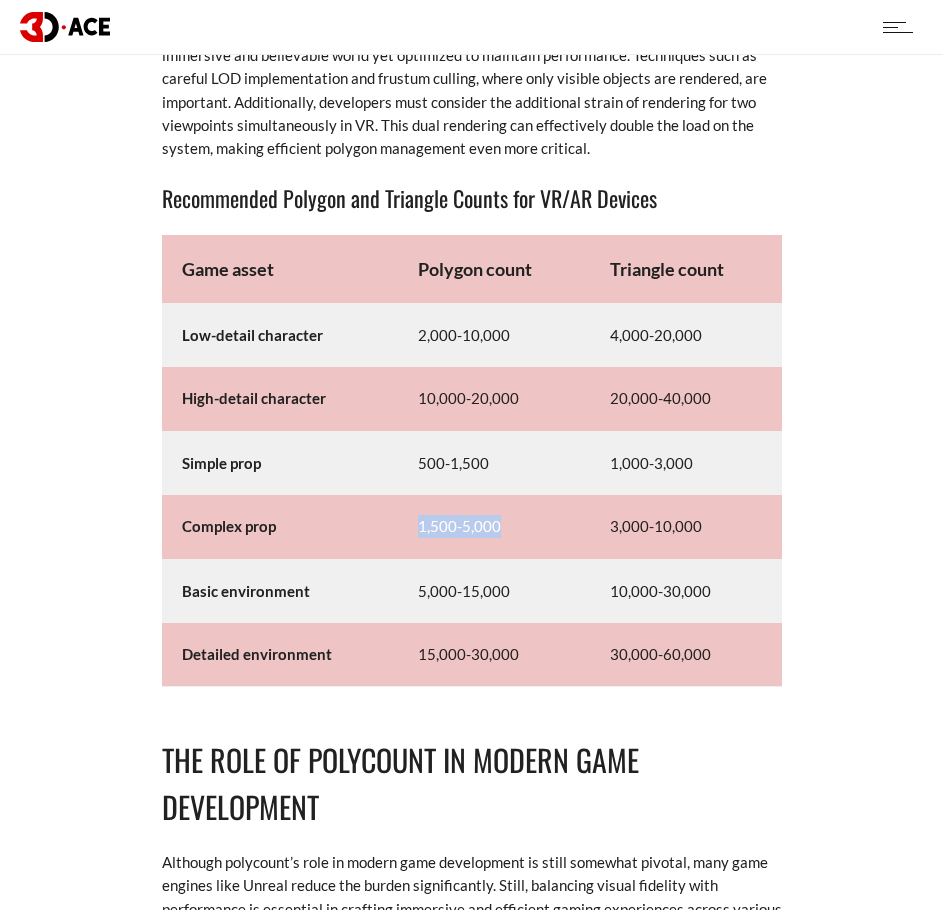
click at [519, 503] on td "1,500-5,000" at bounding box center [494, 527] width 192 height 64
drag, startPoint x: 415, startPoint y: 574, endPoint x: 508, endPoint y: 583, distance: 93.4
click at [508, 583] on td "5,000-15,000" at bounding box center [494, 591] width 192 height 64
drag, startPoint x: 416, startPoint y: 630, endPoint x: 531, endPoint y: 628, distance: 115.0
click at [531, 628] on td "15,000-30,000" at bounding box center [494, 655] width 192 height 64
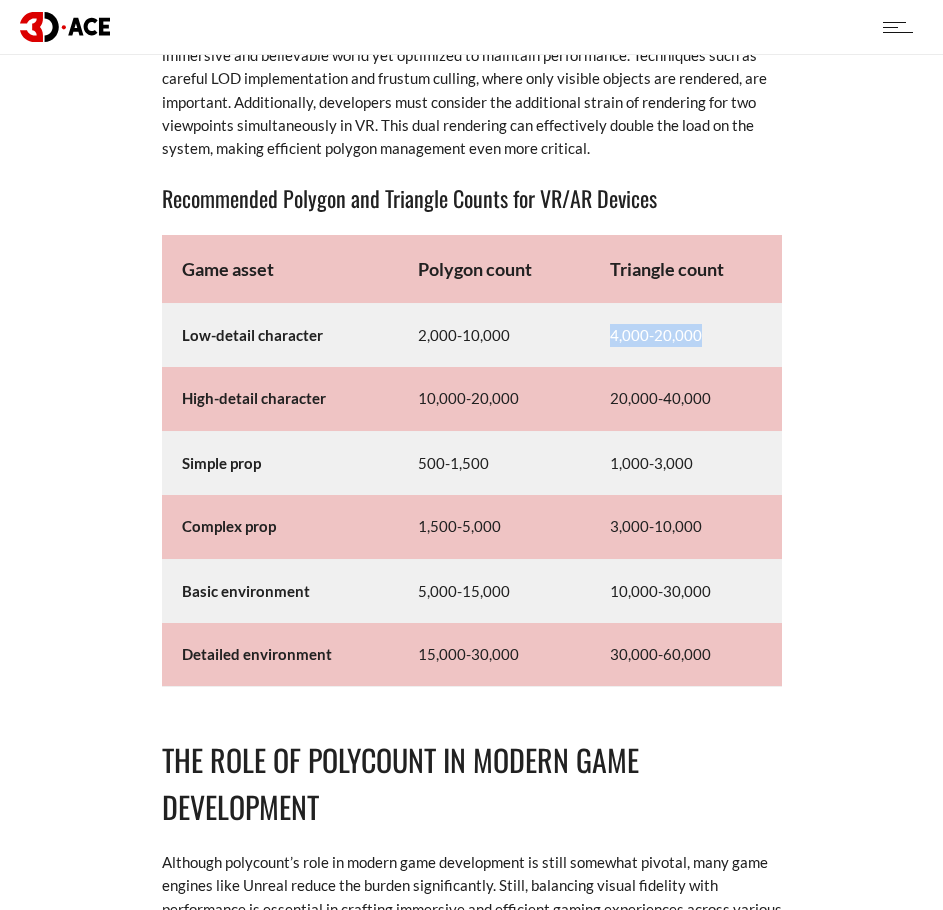
drag, startPoint x: 610, startPoint y: 312, endPoint x: 711, endPoint y: 312, distance: 101.0
click at [711, 312] on td "4,000-20,000" at bounding box center [686, 336] width 192 height 64
drag, startPoint x: 608, startPoint y: 375, endPoint x: 721, endPoint y: 377, distance: 113.0
click at [721, 377] on td "20,000-40,000" at bounding box center [686, 399] width 192 height 64
drag, startPoint x: 611, startPoint y: 440, endPoint x: 709, endPoint y: 442, distance: 98.0
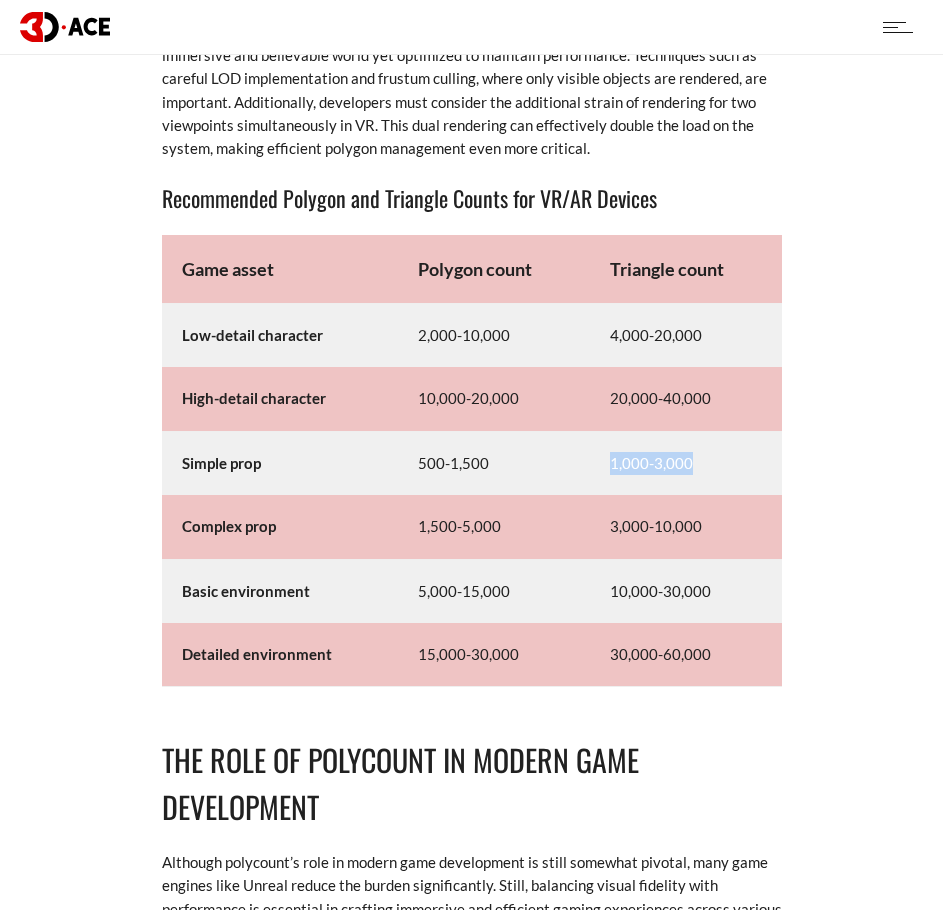
click at [709, 442] on td "1,000-3,000" at bounding box center [686, 463] width 192 height 64
drag, startPoint x: 609, startPoint y: 502, endPoint x: 719, endPoint y: 502, distance: 110.0
click at [719, 502] on td "3,000-10,000" at bounding box center [686, 527] width 192 height 64
drag, startPoint x: 609, startPoint y: 566, endPoint x: 705, endPoint y: 566, distance: 96.0
click at [705, 566] on td "10,000-30,000" at bounding box center [686, 591] width 192 height 64
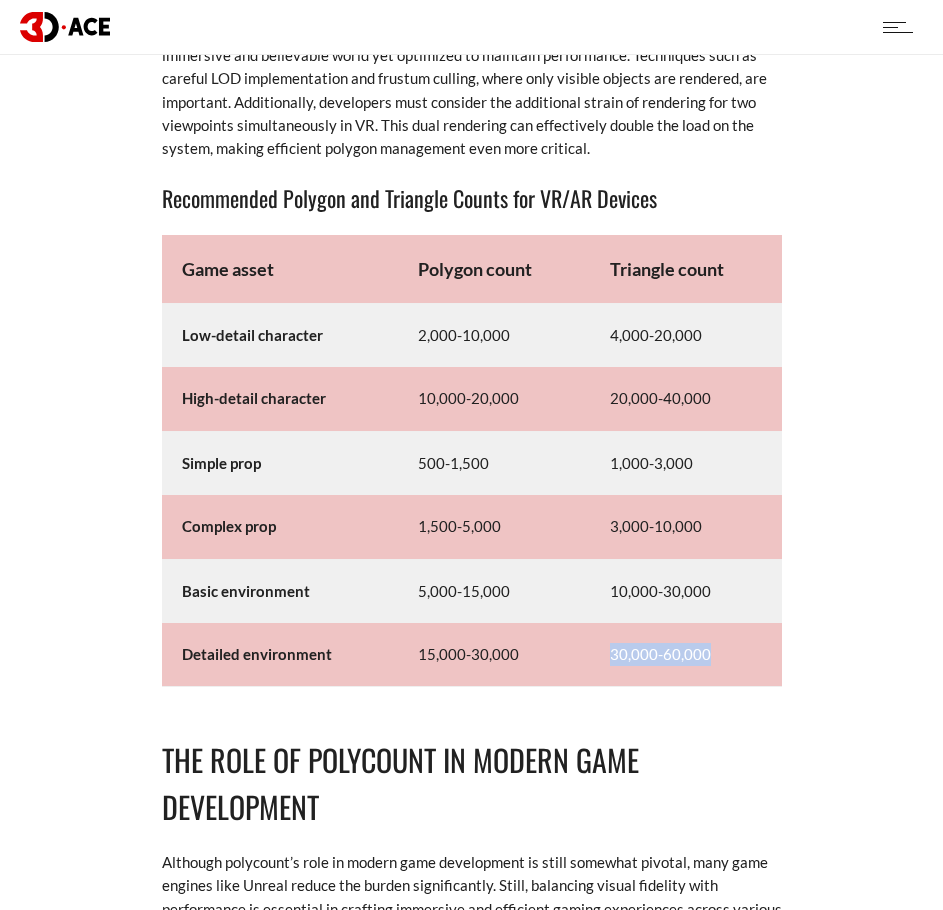
drag, startPoint x: 609, startPoint y: 629, endPoint x: 720, endPoint y: 627, distance: 111.0
click at [720, 627] on td "30,000-60,000" at bounding box center [686, 655] width 192 height 64
